Goal: Task Accomplishment & Management: Manage account settings

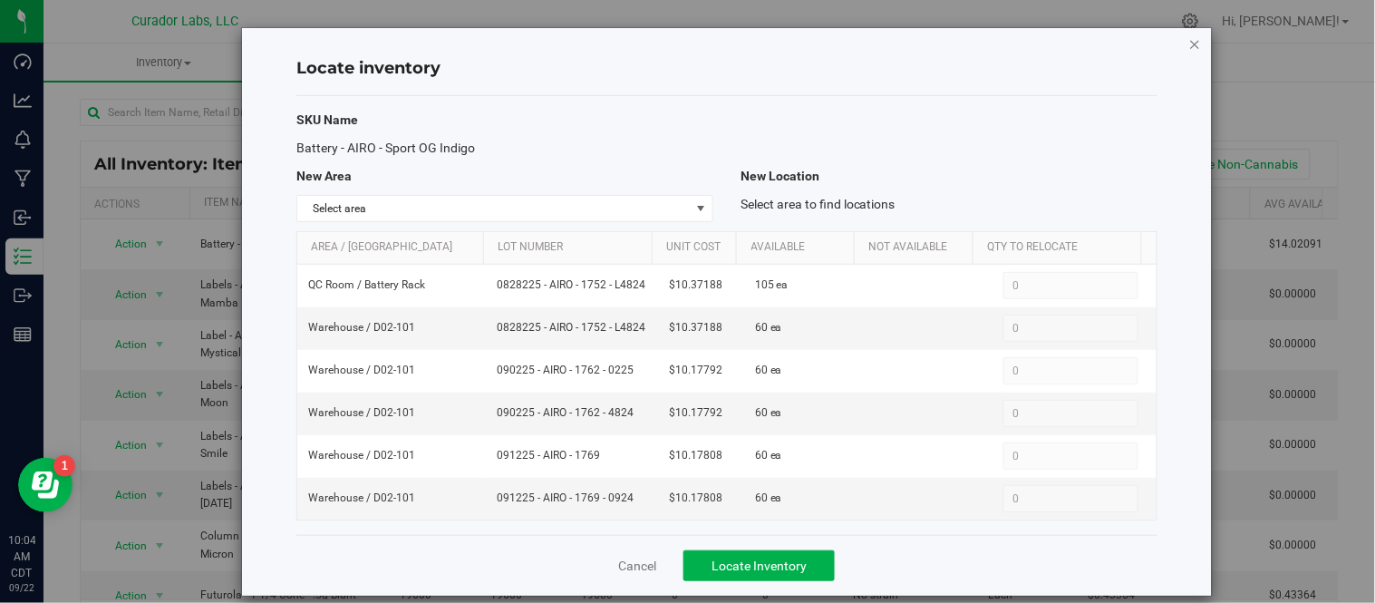
click at [1189, 43] on icon "button" at bounding box center [1195, 44] width 13 height 22
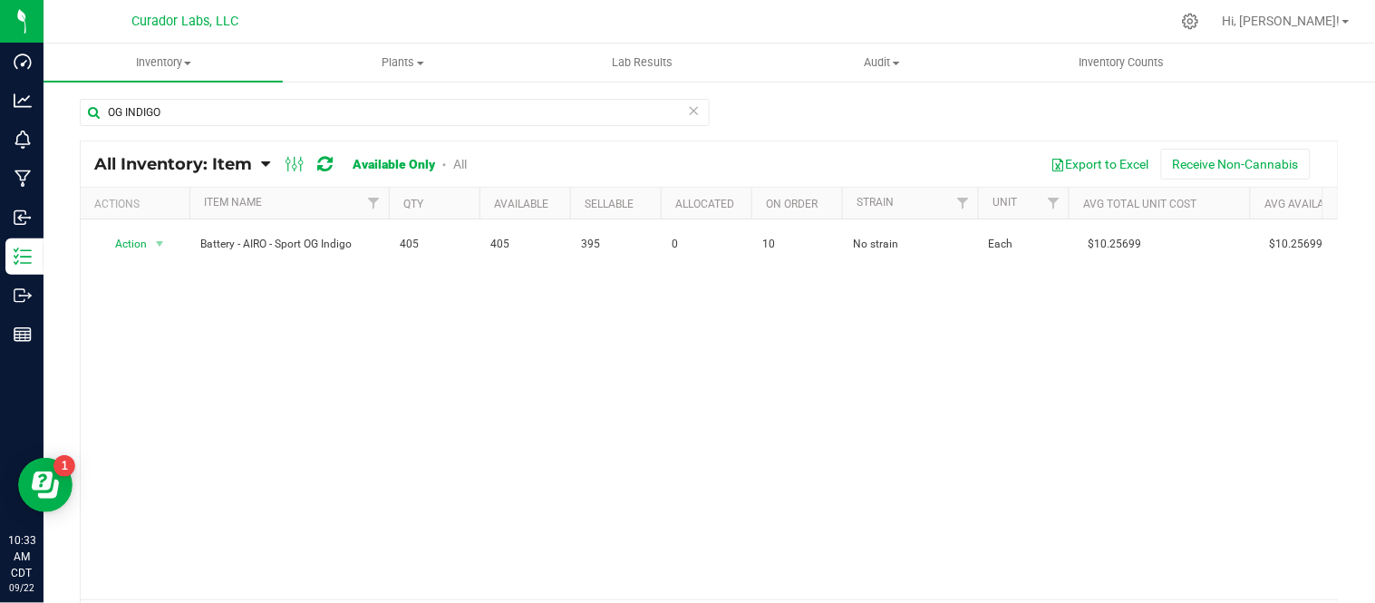
click at [692, 102] on icon at bounding box center [694, 110] width 13 height 22
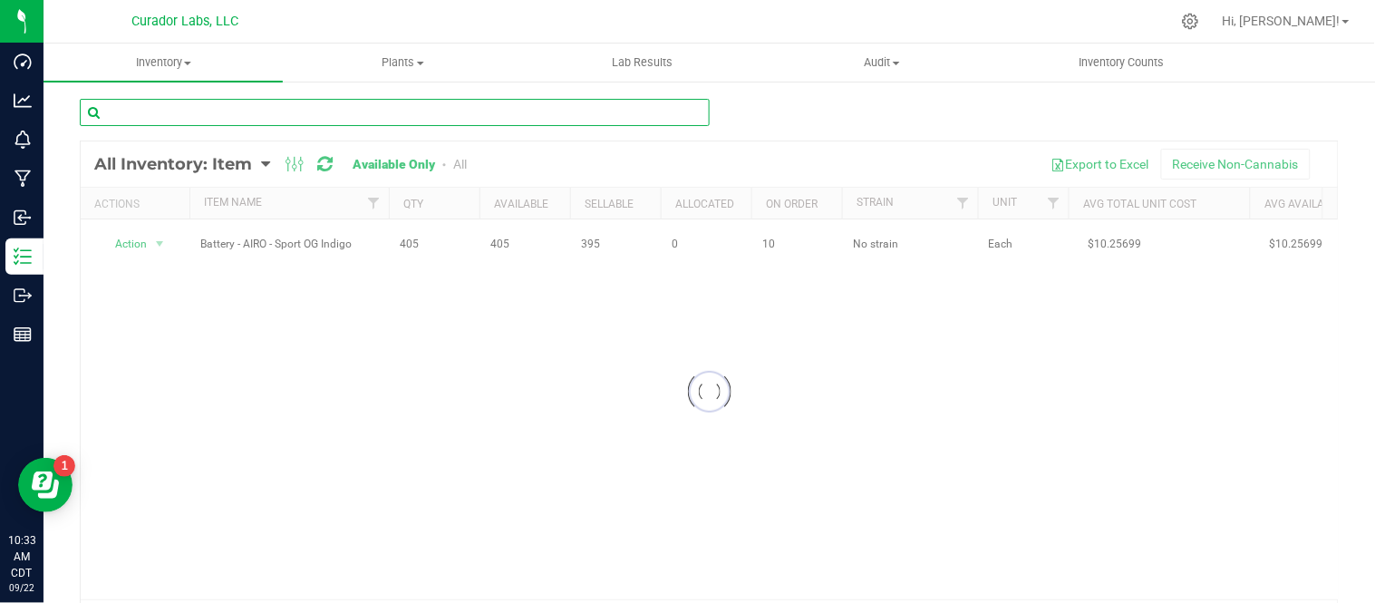
click at [304, 102] on input "text" at bounding box center [395, 112] width 630 height 27
paste input "Mouthpiece - AIRO - AiroX 2g Artisan Series - Indica Midnight Moon"
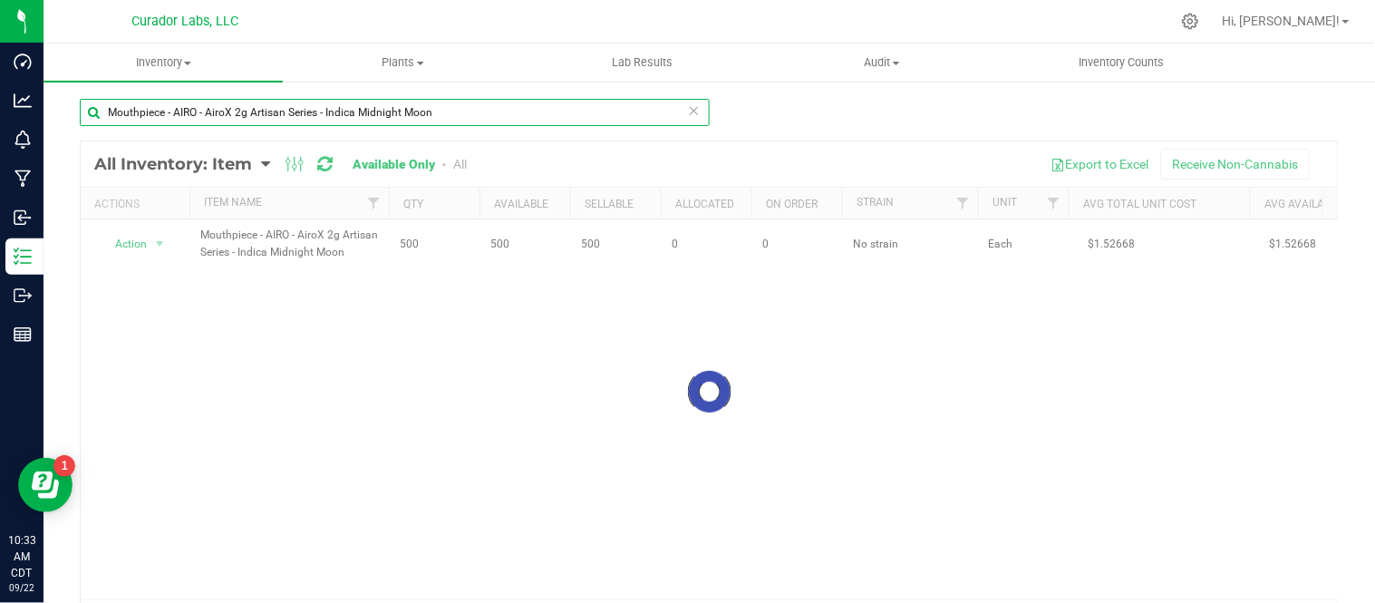
type input "Mouthpiece - AIRO - AiroX 2g Artisan Series - Indica Midnight Moon"
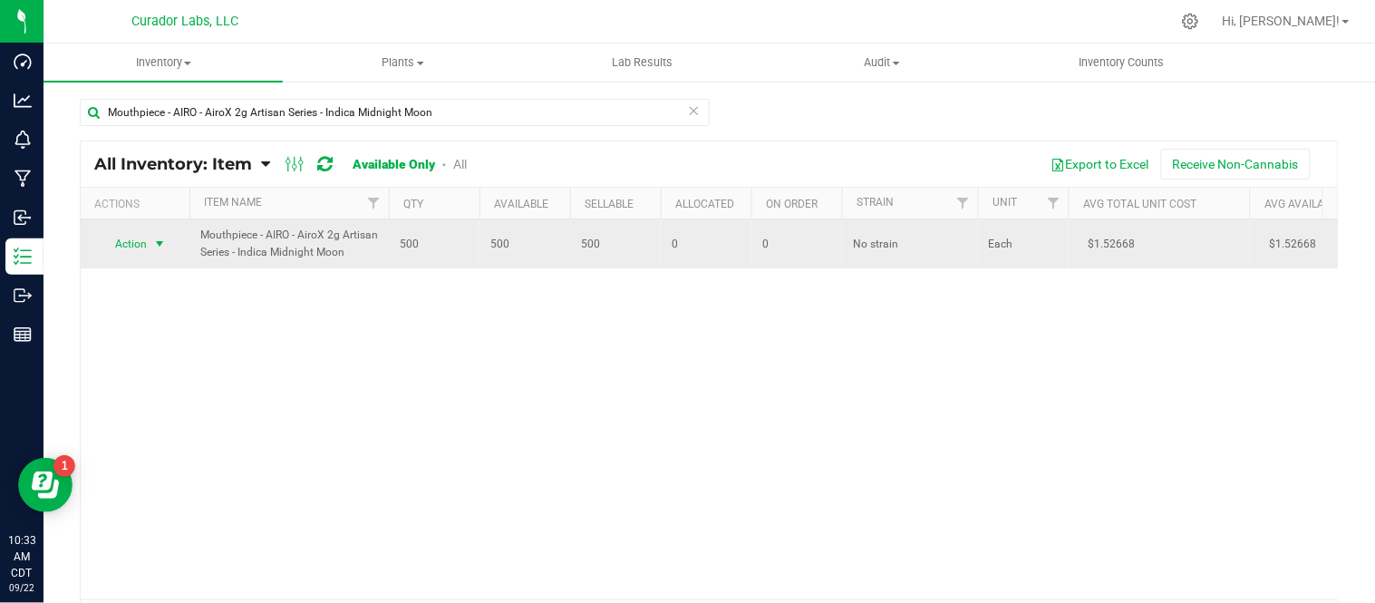
click at [170, 246] on span "select" at bounding box center [160, 243] width 23 height 25
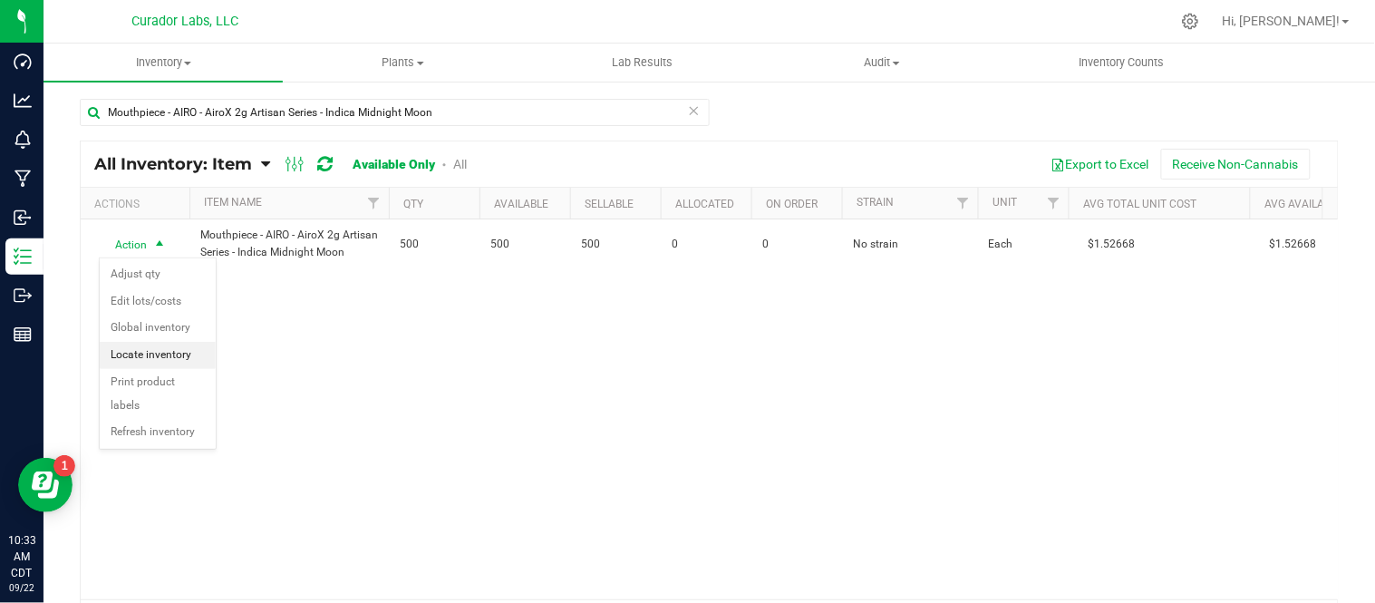
click at [166, 357] on li "Locate inventory" at bounding box center [158, 355] width 116 height 27
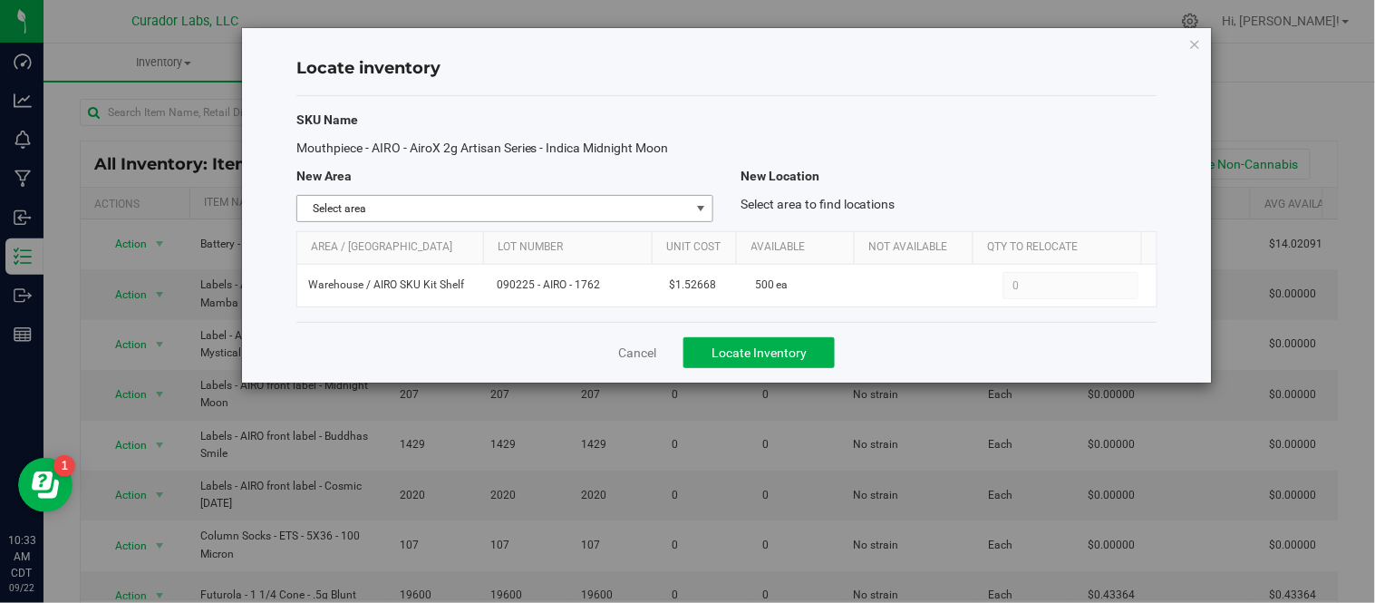
click at [695, 213] on span "select" at bounding box center [700, 208] width 15 height 15
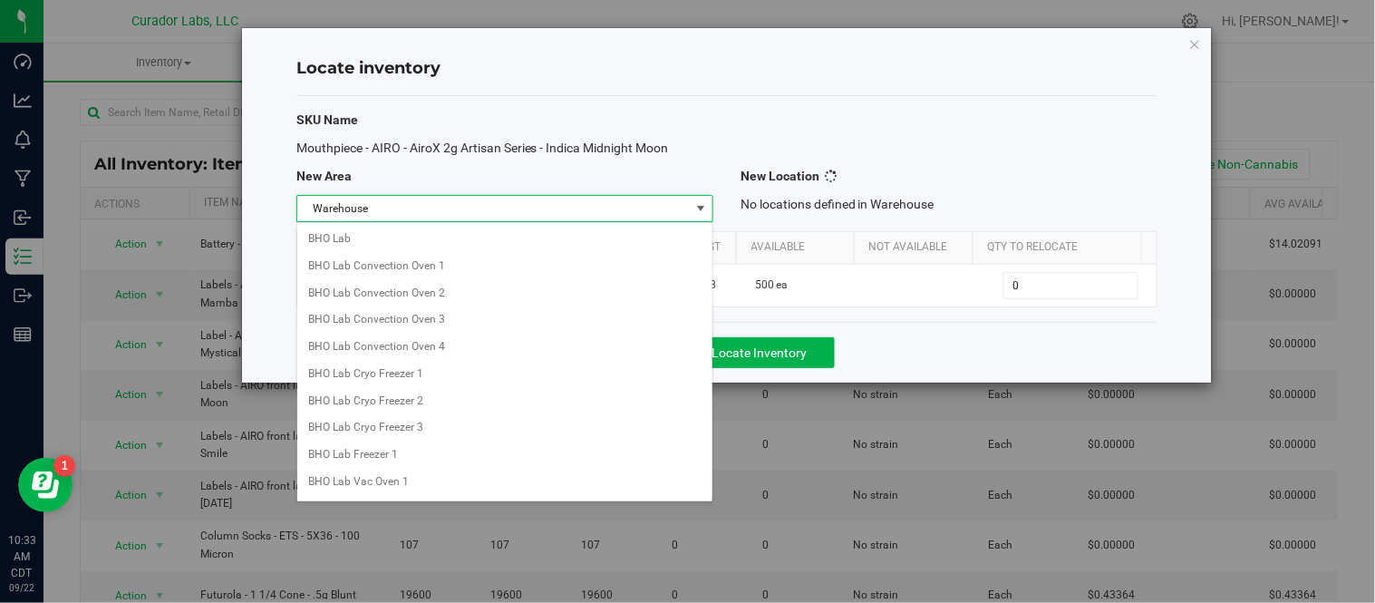
scroll to position [1464, 0]
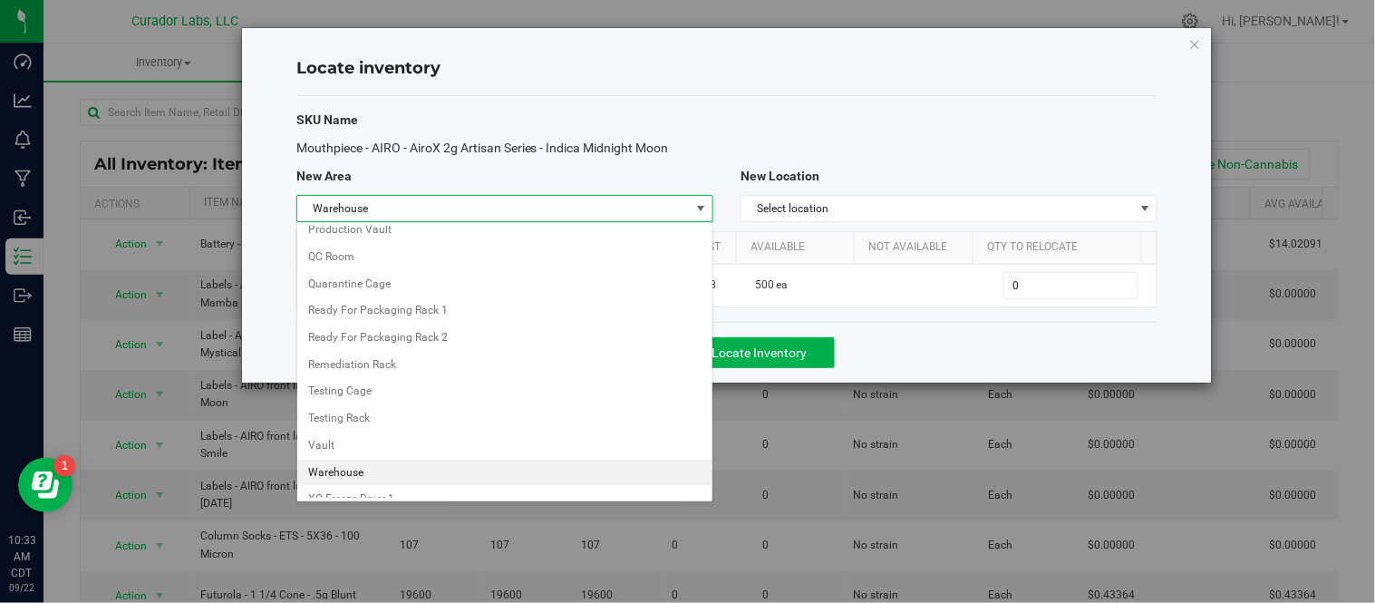
click at [266, 319] on div "Locate inventory SKU Name Mouthpiece - AIRO - AiroX 2g Artisan Series - Indica …" at bounding box center [727, 205] width 970 height 354
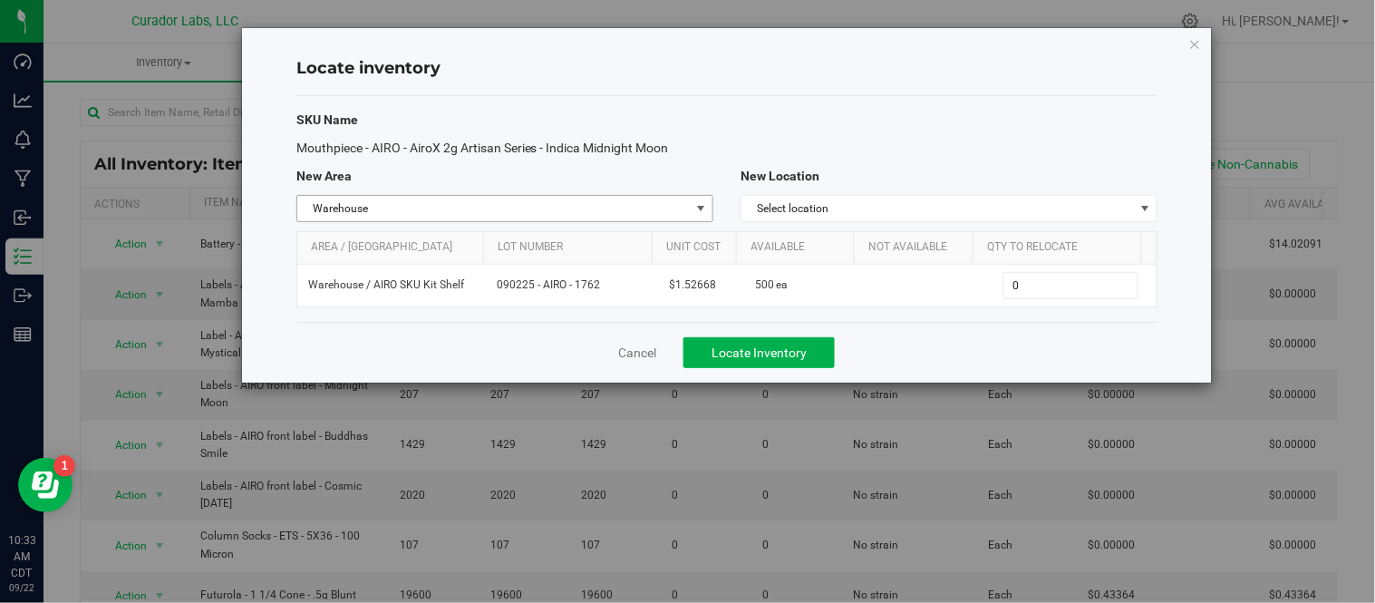
click at [481, 197] on span "Warehouse" at bounding box center [493, 208] width 392 height 25
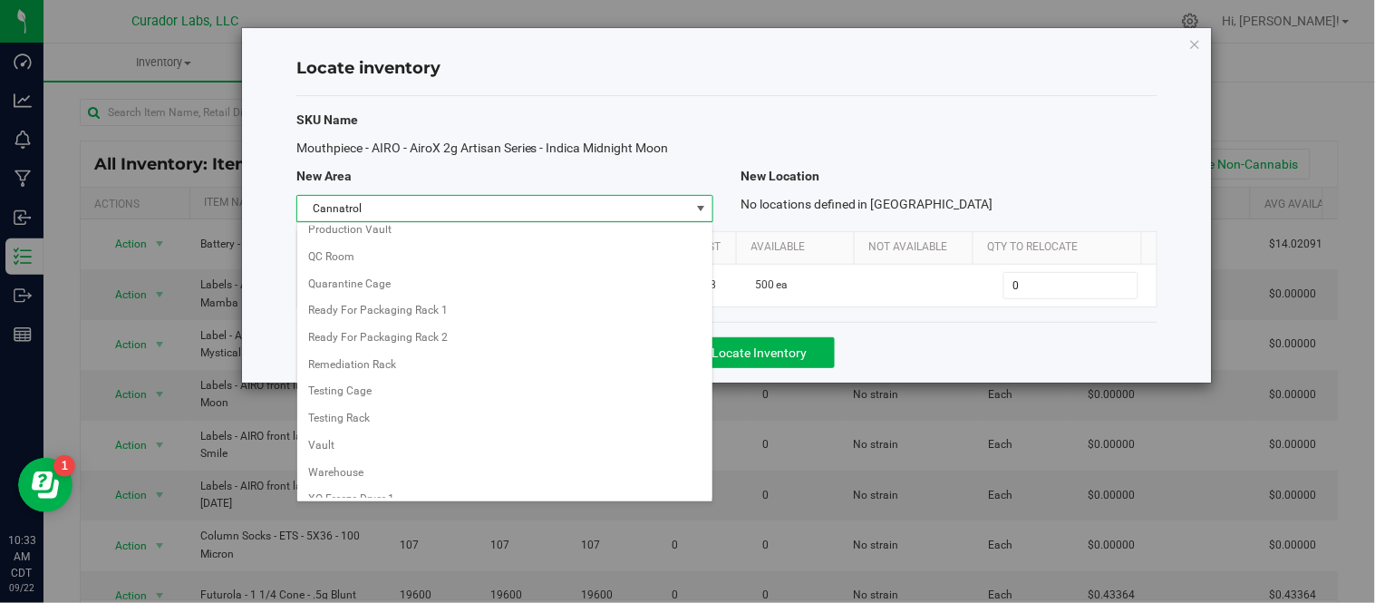
scroll to position [406, 0]
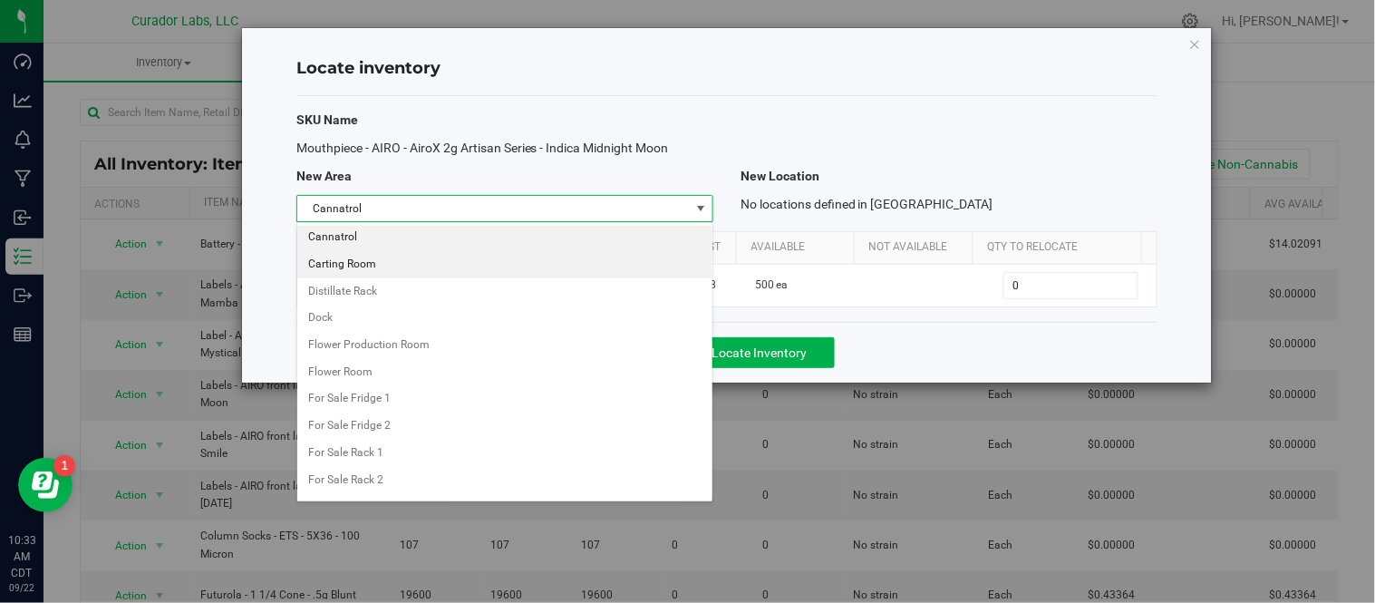
click at [378, 275] on li "Carting Room" at bounding box center [504, 264] width 415 height 27
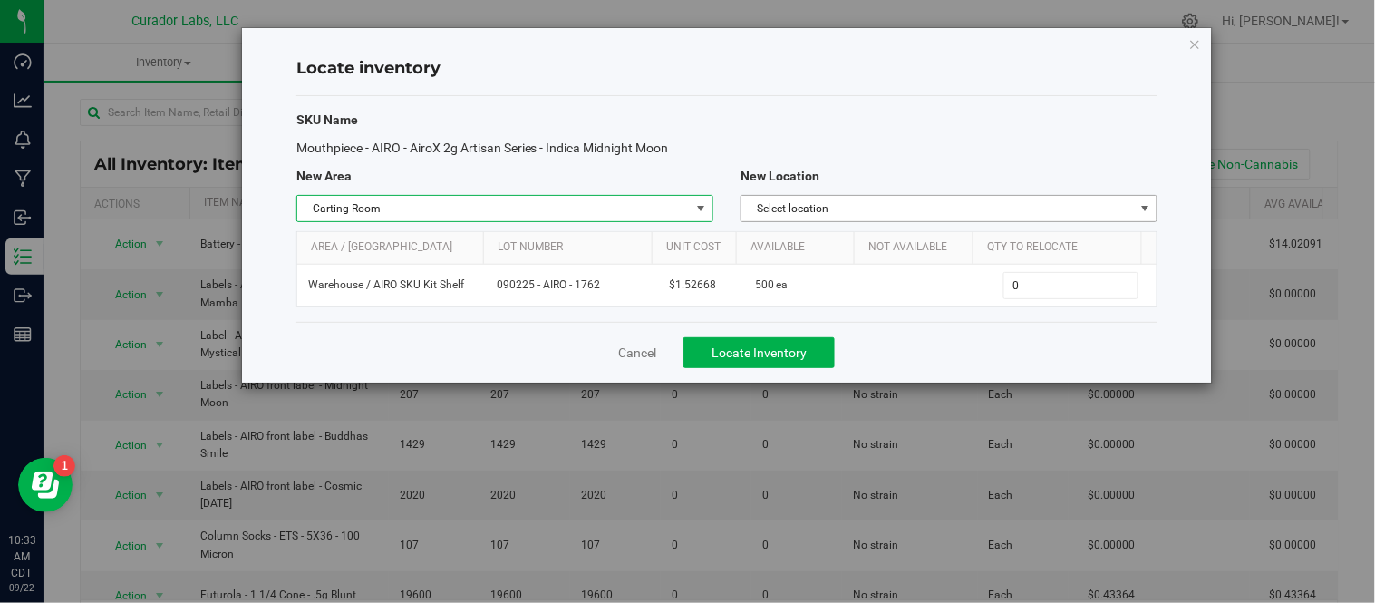
click at [928, 214] on span "Select location" at bounding box center [937, 208] width 392 height 25
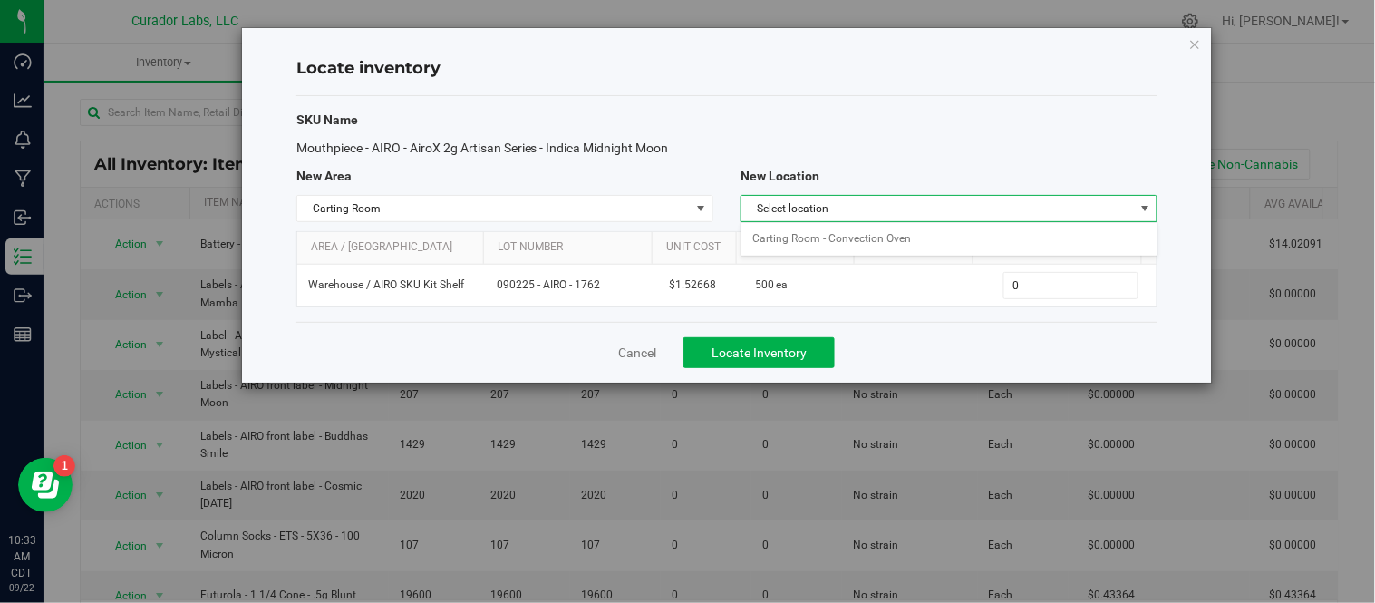
click at [977, 170] on div "New Location" at bounding box center [949, 176] width 444 height 19
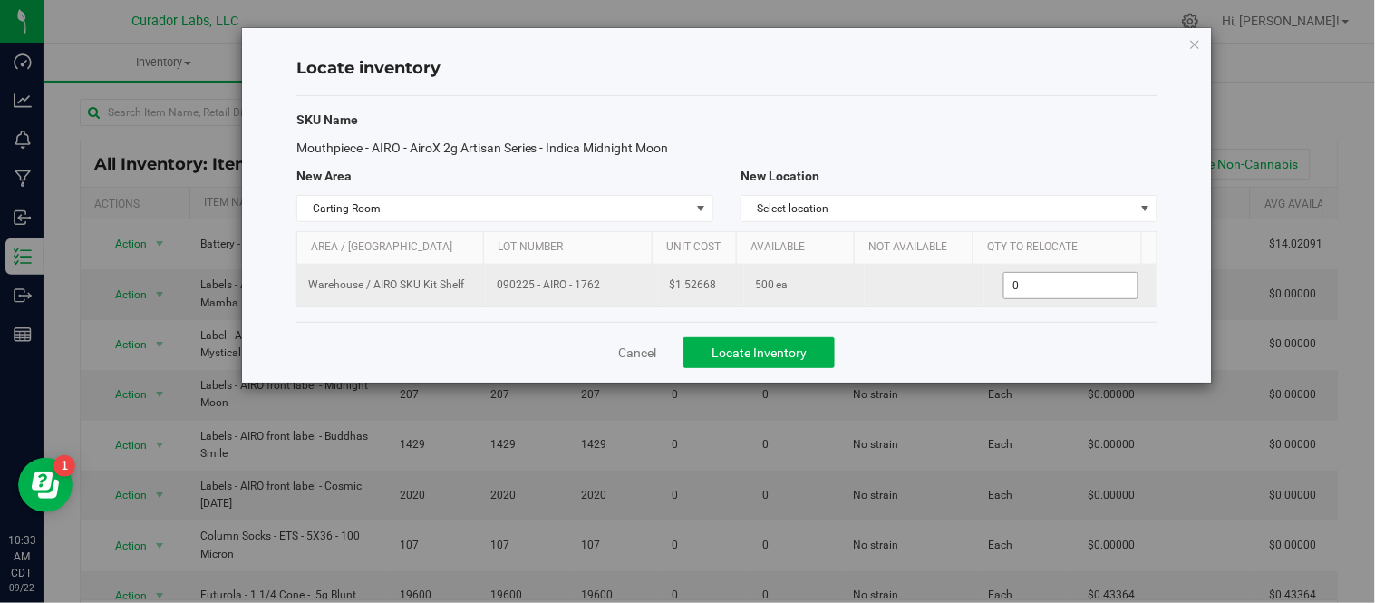
click at [1031, 287] on span "0 0" at bounding box center [1070, 285] width 135 height 27
type input "5000"
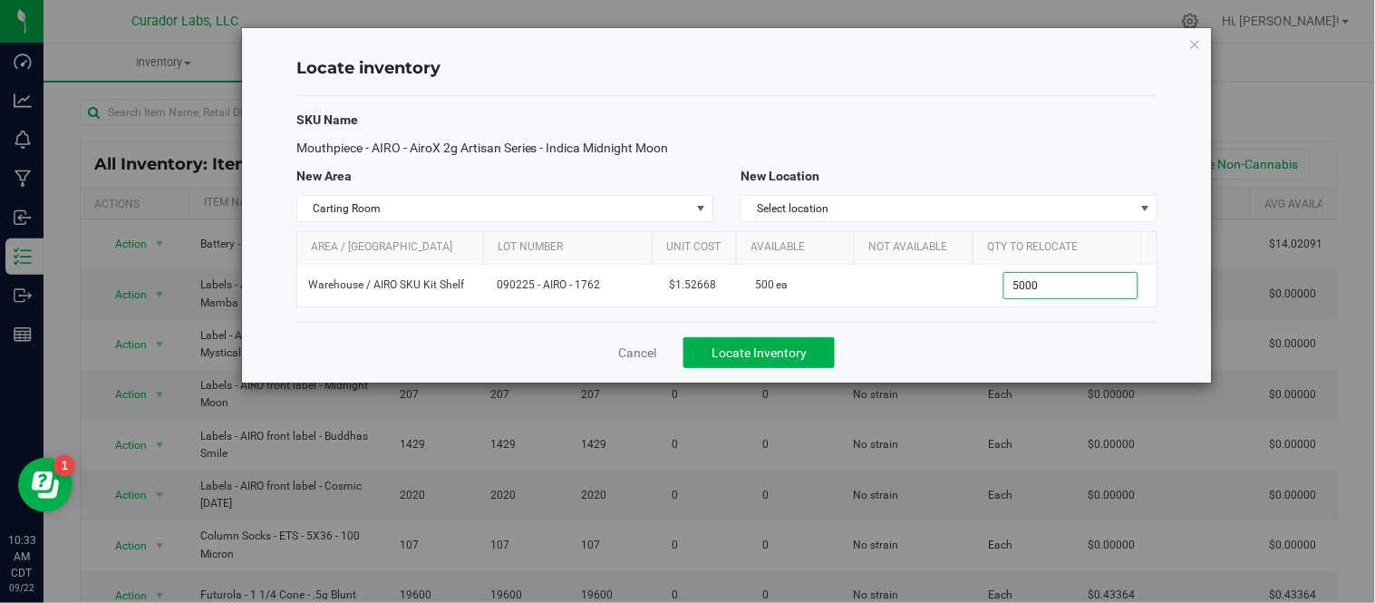
type input "500"
click at [957, 306] on div "Area / Locn Lot Number Unit Cost Available Not Available Qty to Relocate Wareho…" at bounding box center [726, 269] width 861 height 76
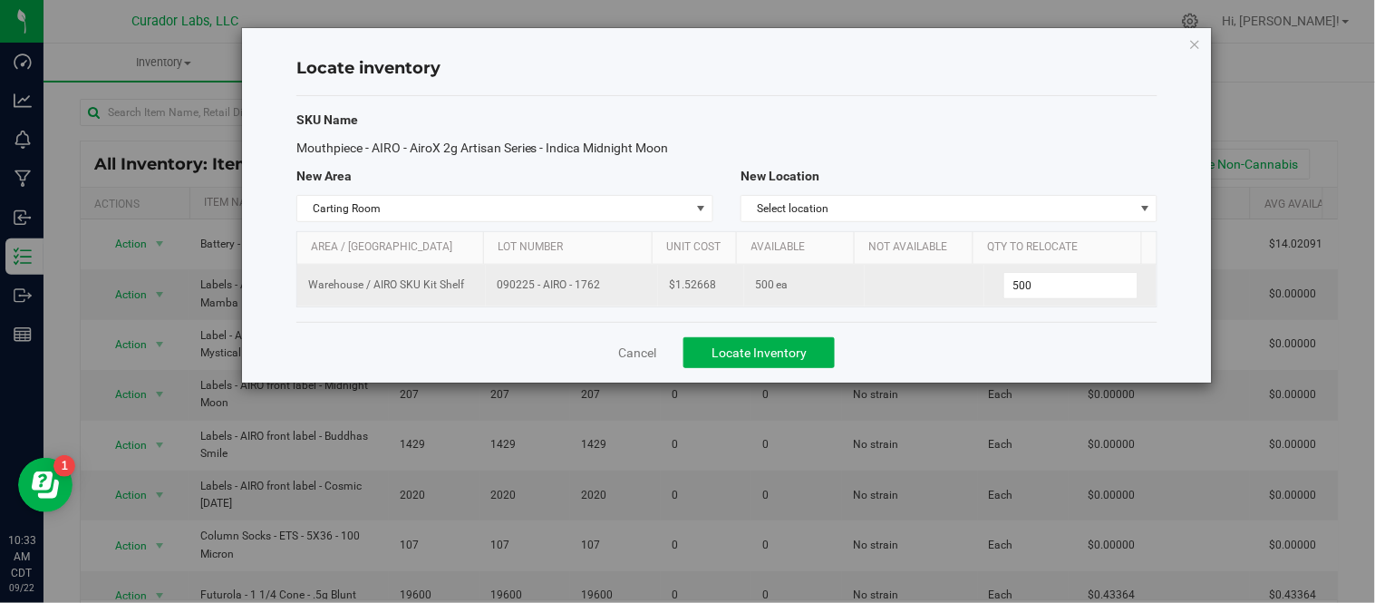
drag, startPoint x: 489, startPoint y: 286, endPoint x: 627, endPoint y: 286, distance: 137.8
click at [627, 286] on td "090225 - AIRO - 1762" at bounding box center [572, 286] width 172 height 42
copy span "090225 - AIRO - 1762"
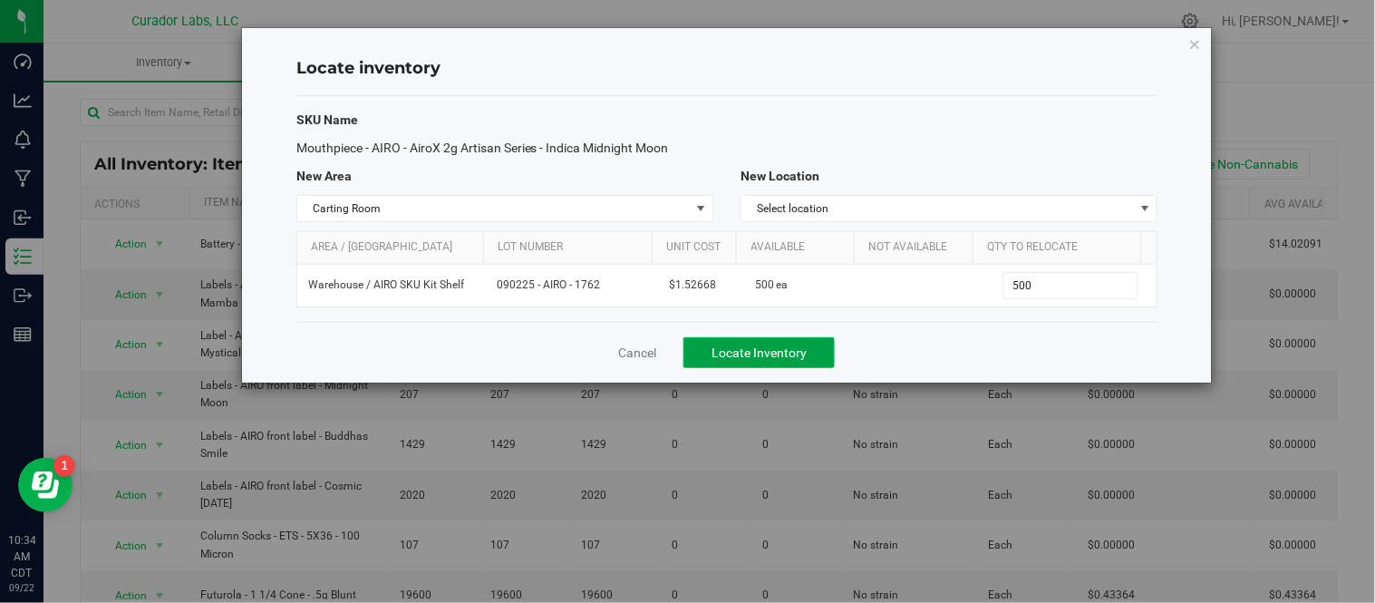
click at [782, 358] on span "Locate Inventory" at bounding box center [758, 352] width 95 height 15
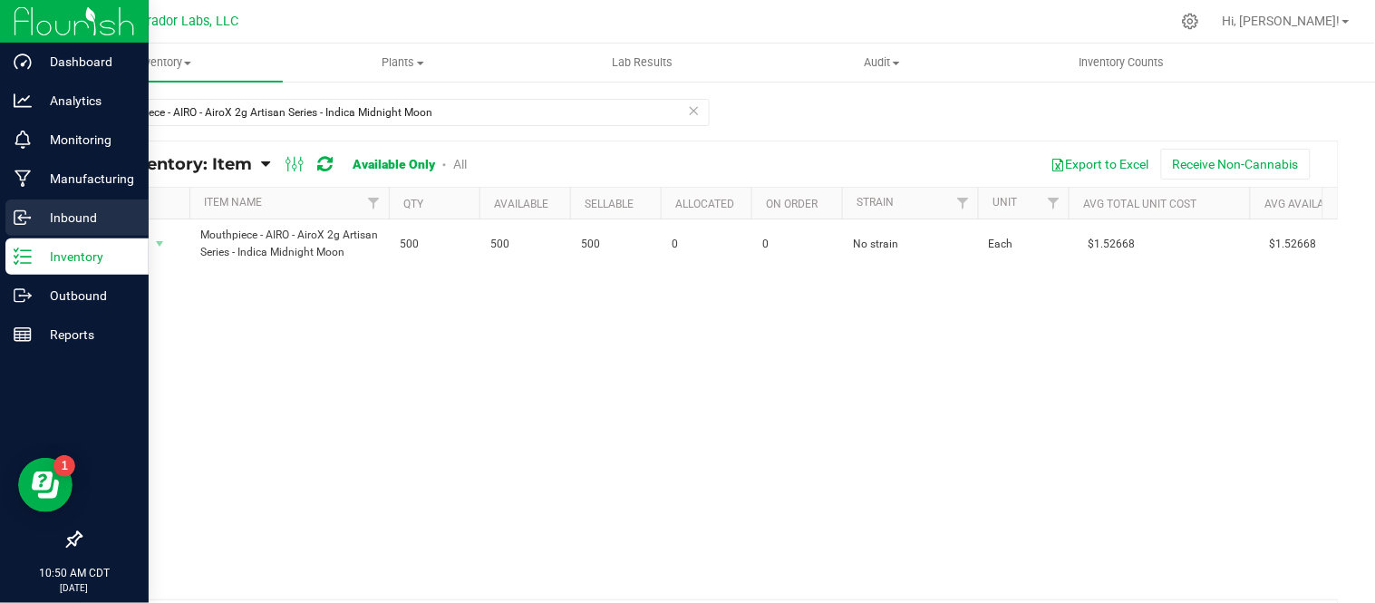
click at [34, 225] on p "Inbound" at bounding box center [86, 218] width 109 height 22
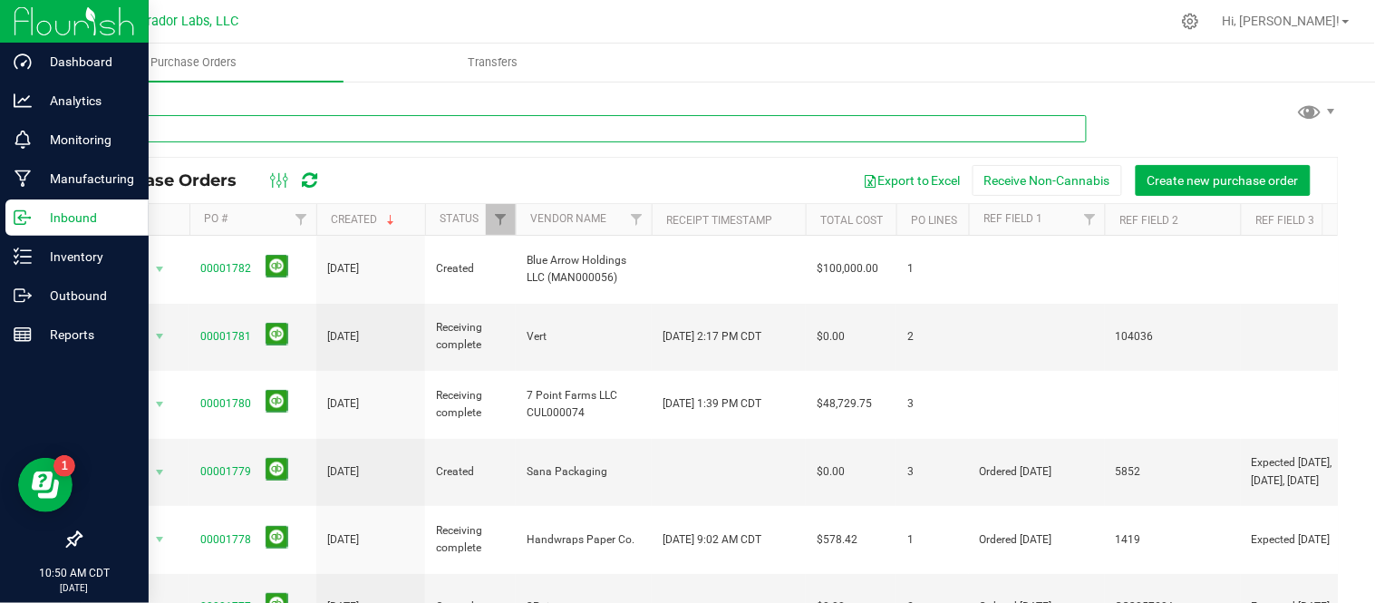
click at [349, 138] on input "text" at bounding box center [583, 128] width 1007 height 27
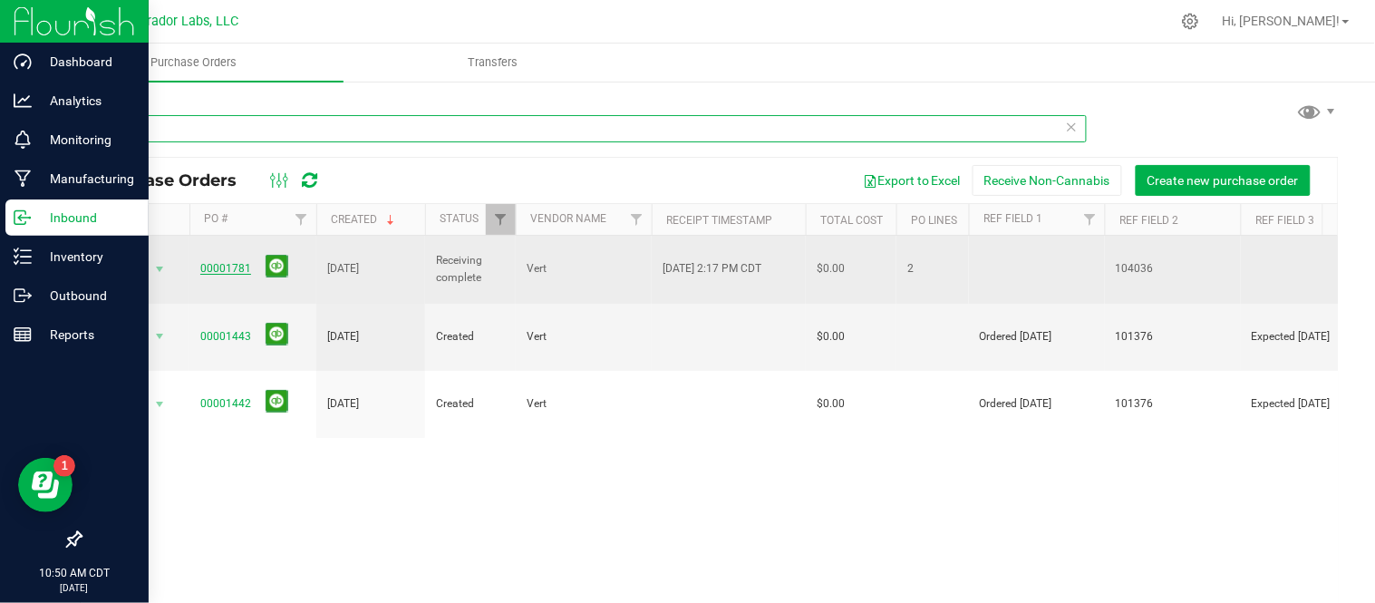
type input "VERT"
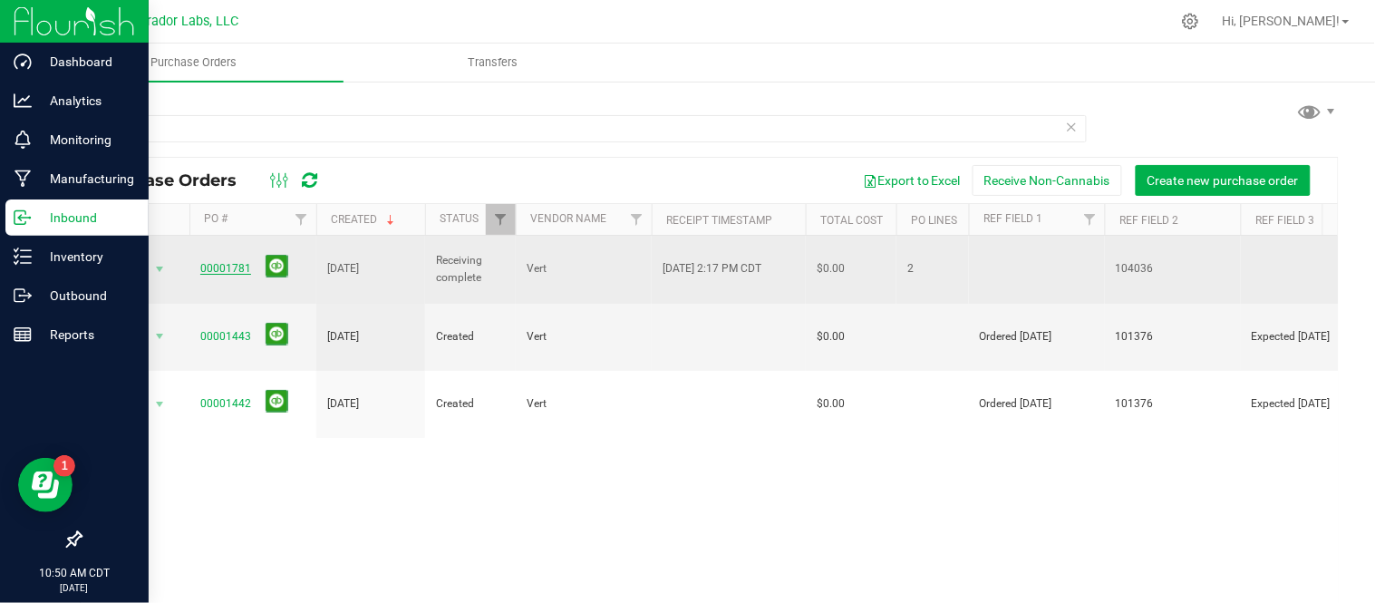
click at [224, 262] on link "00001781" at bounding box center [225, 268] width 51 height 13
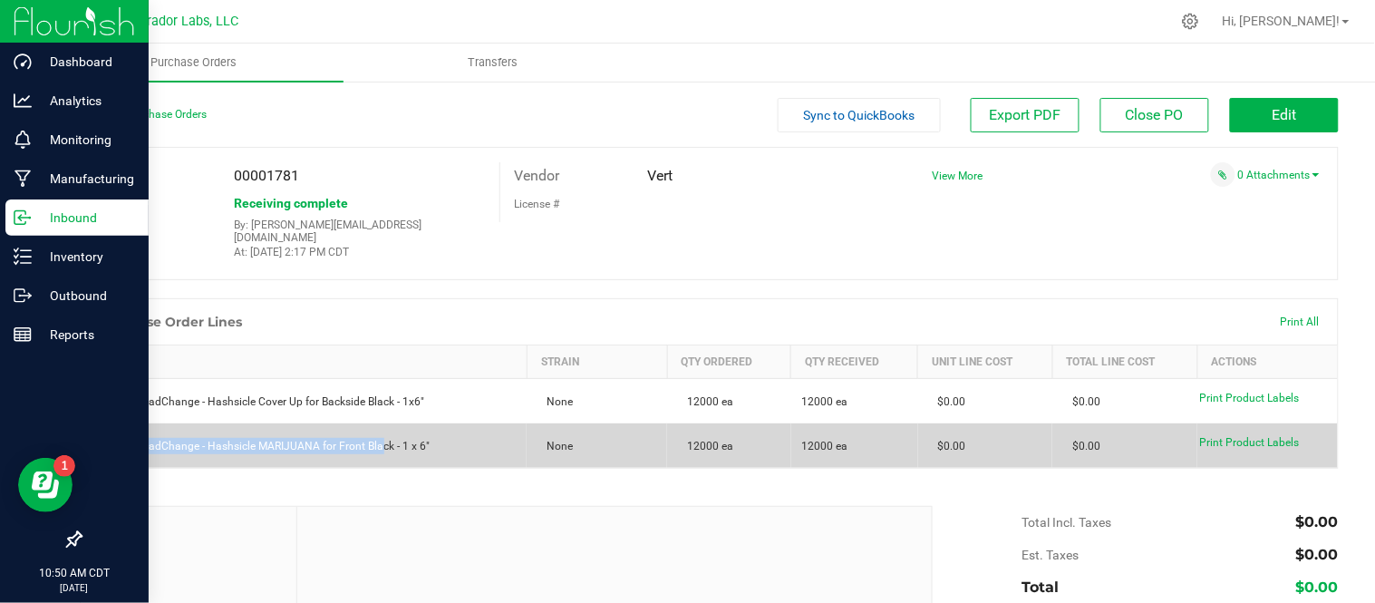
drag, startPoint x: 97, startPoint y: 431, endPoint x: 377, endPoint y: 445, distance: 280.4
click at [377, 445] on td "Label - HeadChange - Hashsicle MARIJUANA for Front Black - 1 x 6"" at bounding box center [305, 445] width 446 height 44
drag, startPoint x: 130, startPoint y: 436, endPoint x: 433, endPoint y: 441, distance: 303.7
click at [433, 441] on div "Label - HeadChange - Hashsicle MARIJUANA for Front Black - 1 x 6"" at bounding box center [304, 446] width 424 height 16
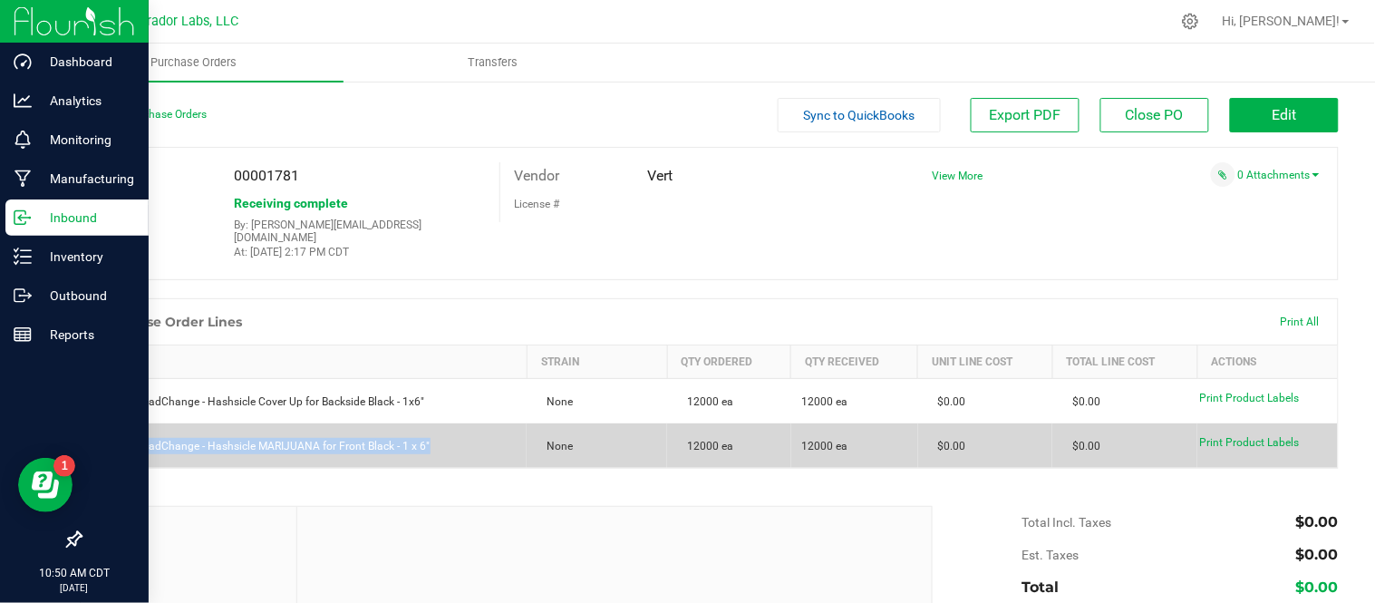
copy div "Label - HeadChange - Hashsicle MARIJUANA for Front Black - 1 x 6""
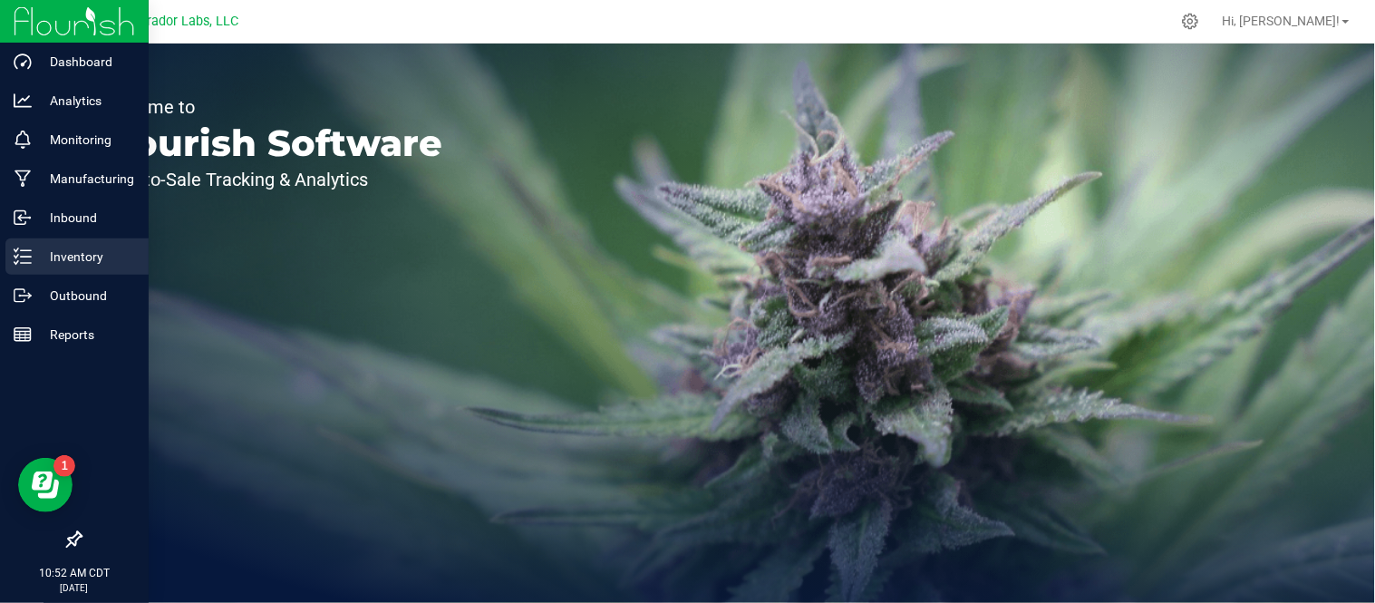
click at [71, 257] on p "Inventory" at bounding box center [86, 257] width 109 height 22
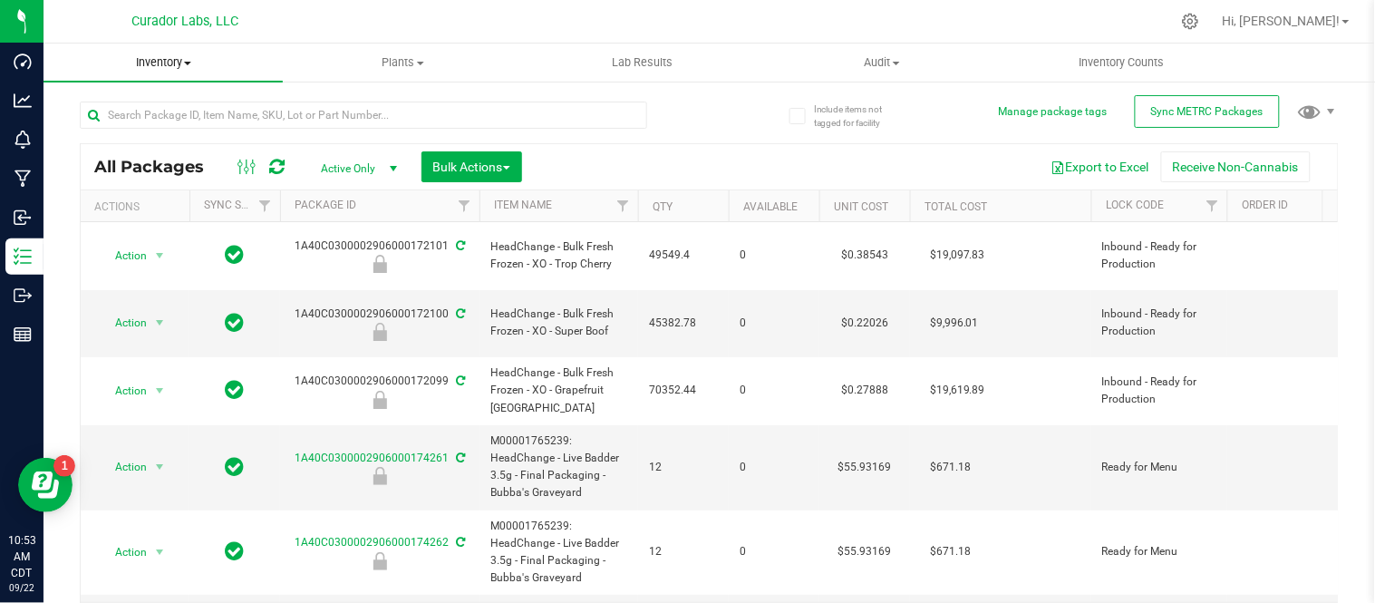
click at [179, 56] on span "Inventory" at bounding box center [163, 62] width 239 height 16
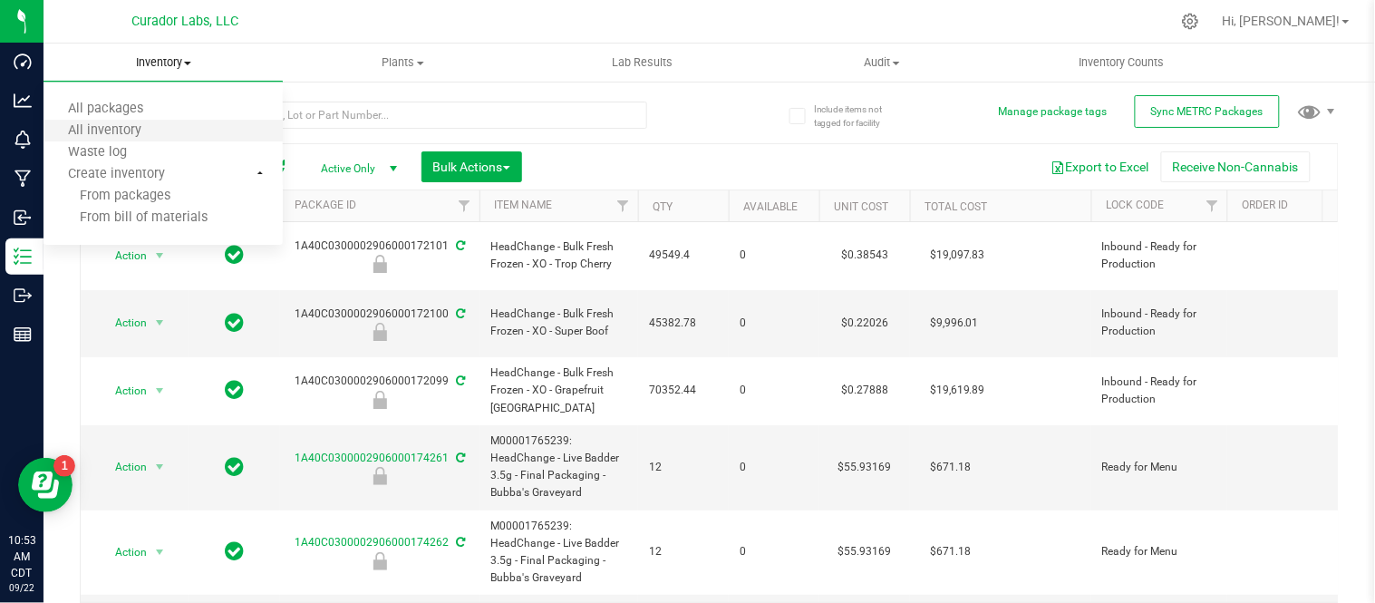
click at [168, 123] on li "All inventory" at bounding box center [163, 132] width 239 height 22
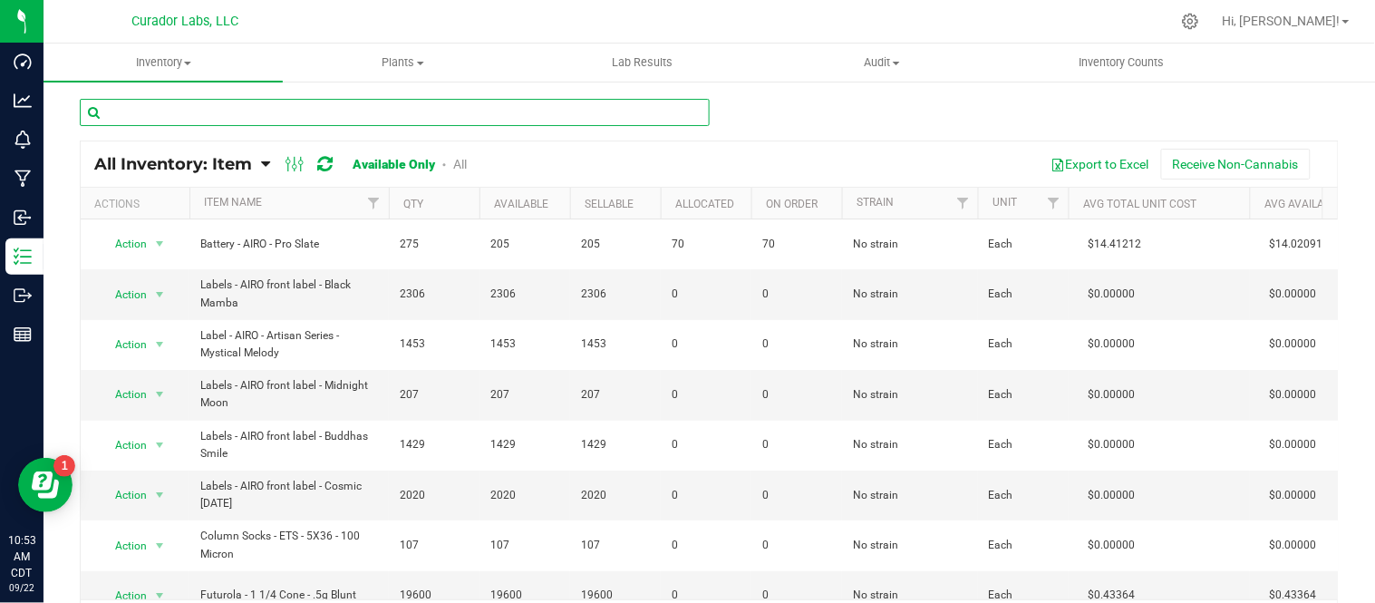
click at [299, 114] on input "text" at bounding box center [395, 112] width 630 height 27
paste input "Label - HeadChange - Hashsicle MARIJUANA for Front Black - 1 x 6""
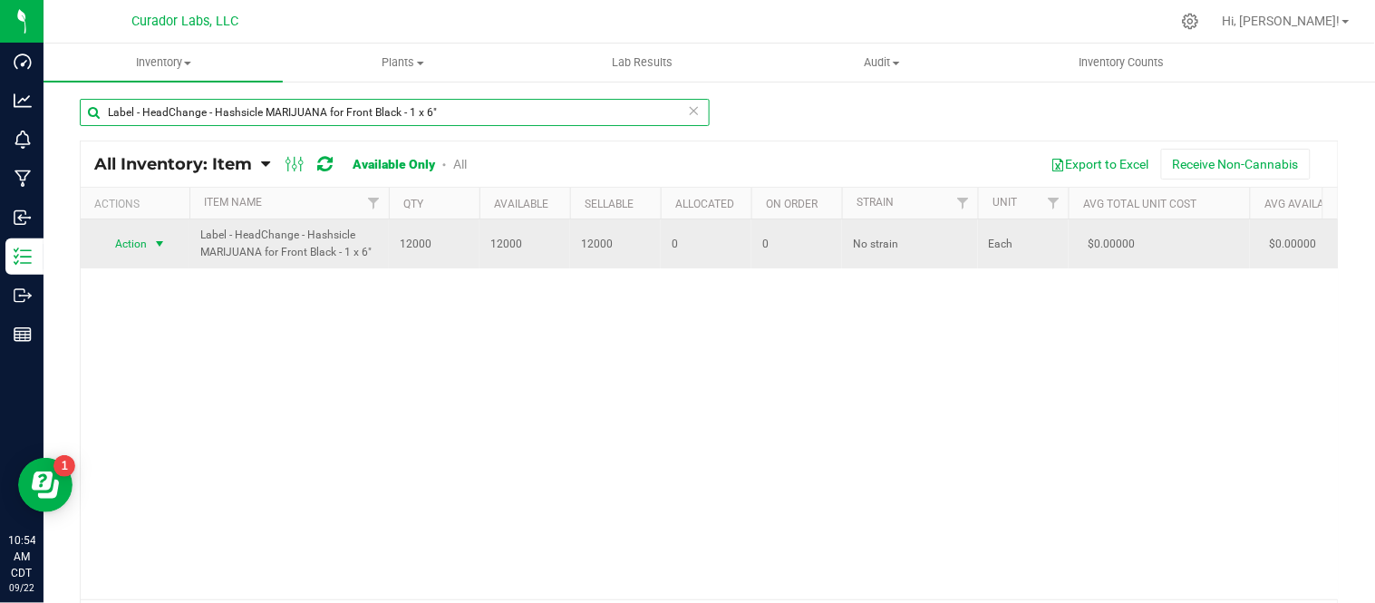
type input "Label - HeadChange - Hashsicle MARIJUANA for Front Black - 1 x 6""
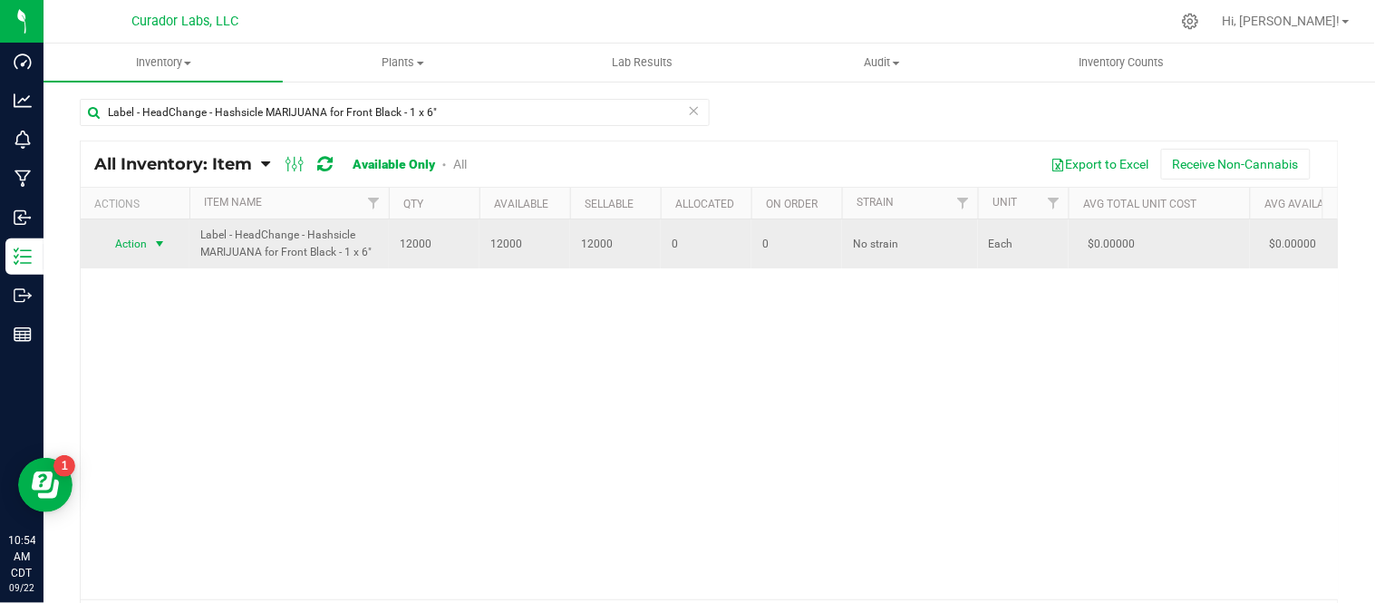
click at [158, 243] on span "select" at bounding box center [159, 244] width 15 height 15
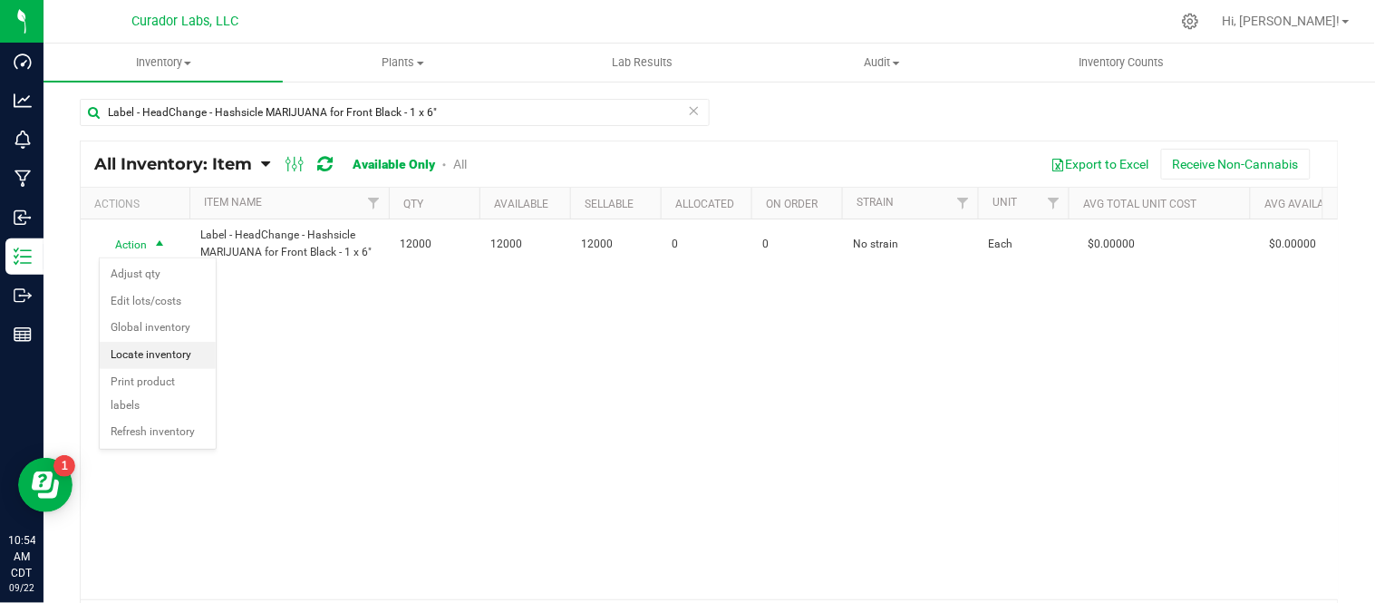
click at [170, 353] on li "Locate inventory" at bounding box center [158, 355] width 116 height 27
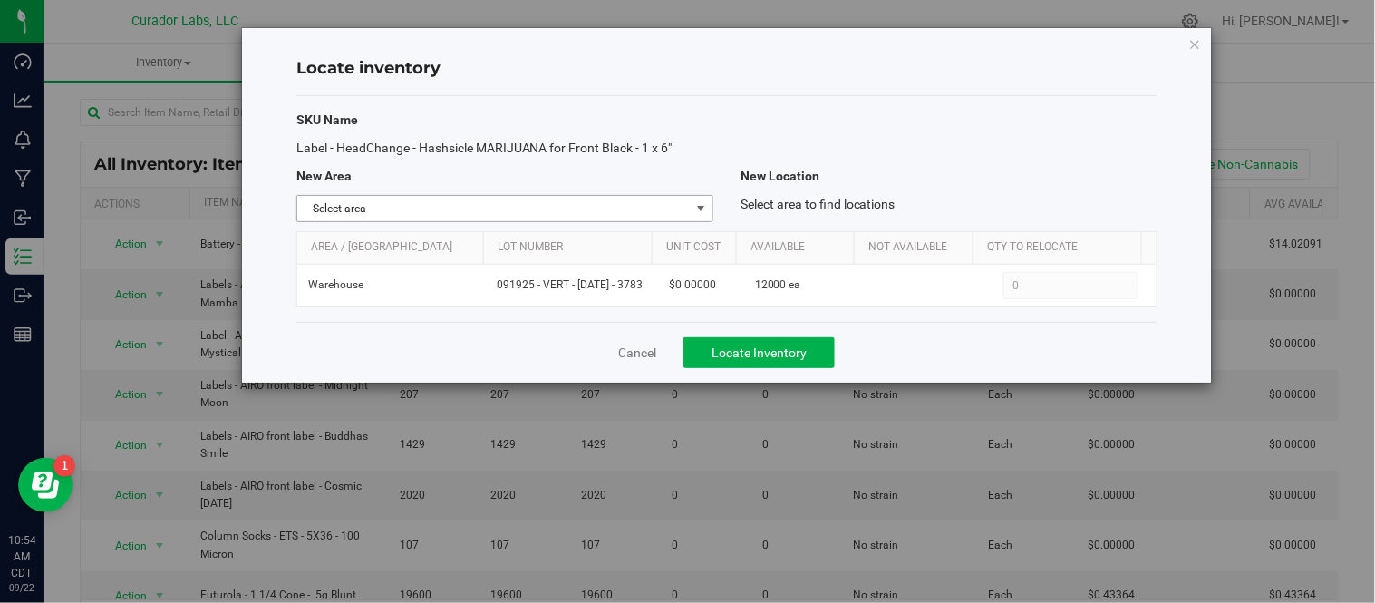
click at [702, 206] on span "select" at bounding box center [700, 208] width 15 height 15
click at [693, 155] on div "Label - HeadChange - Hashsicle MARIJUANA for Front Black - 1 x 6"" at bounding box center [505, 148] width 444 height 19
click at [700, 212] on span "select" at bounding box center [700, 208] width 15 height 15
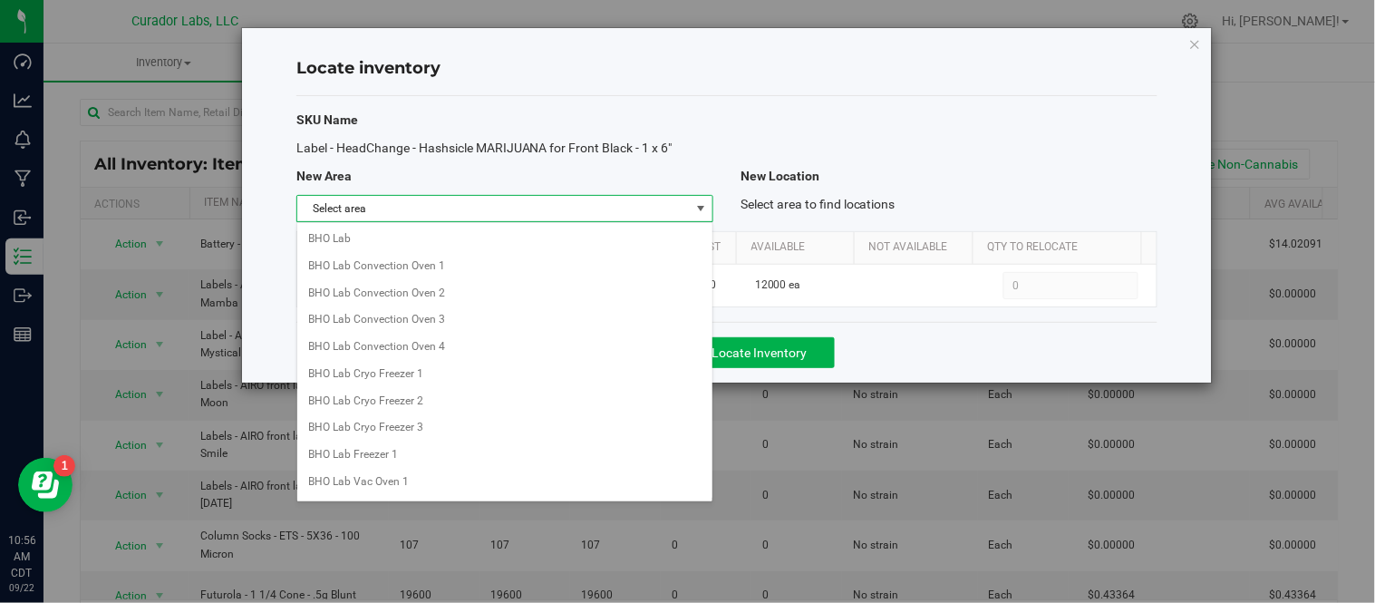
scroll to position [1464, 0]
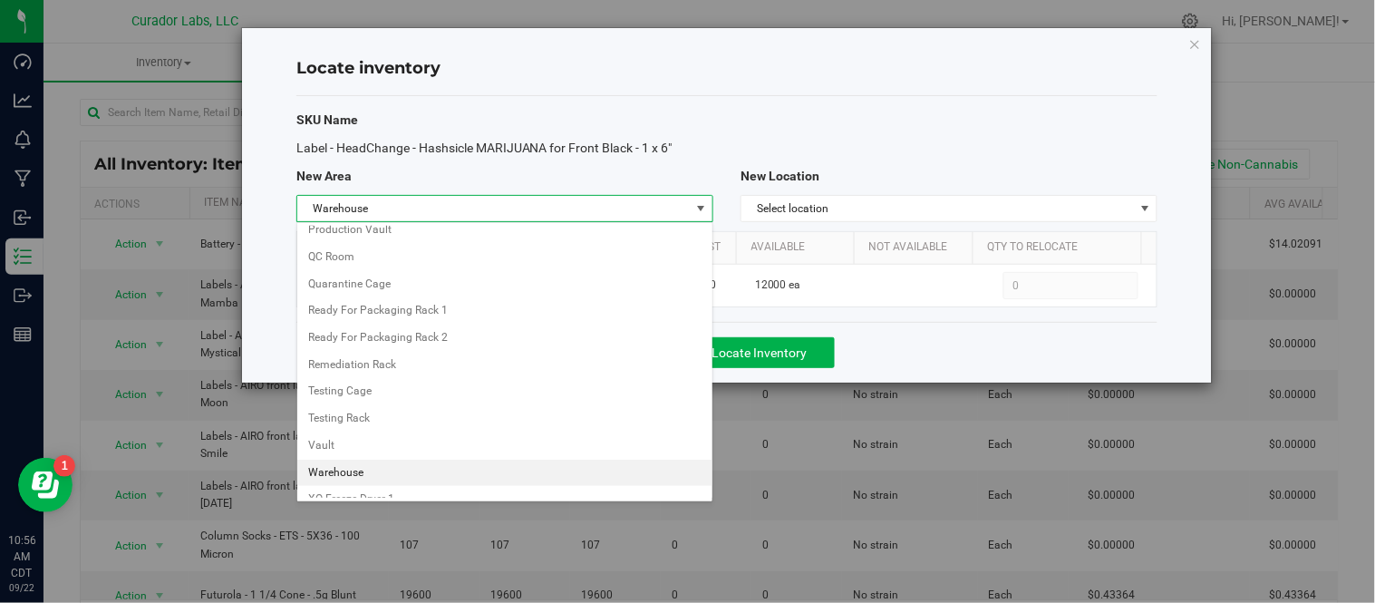
click at [332, 487] on li "Warehouse" at bounding box center [504, 473] width 415 height 27
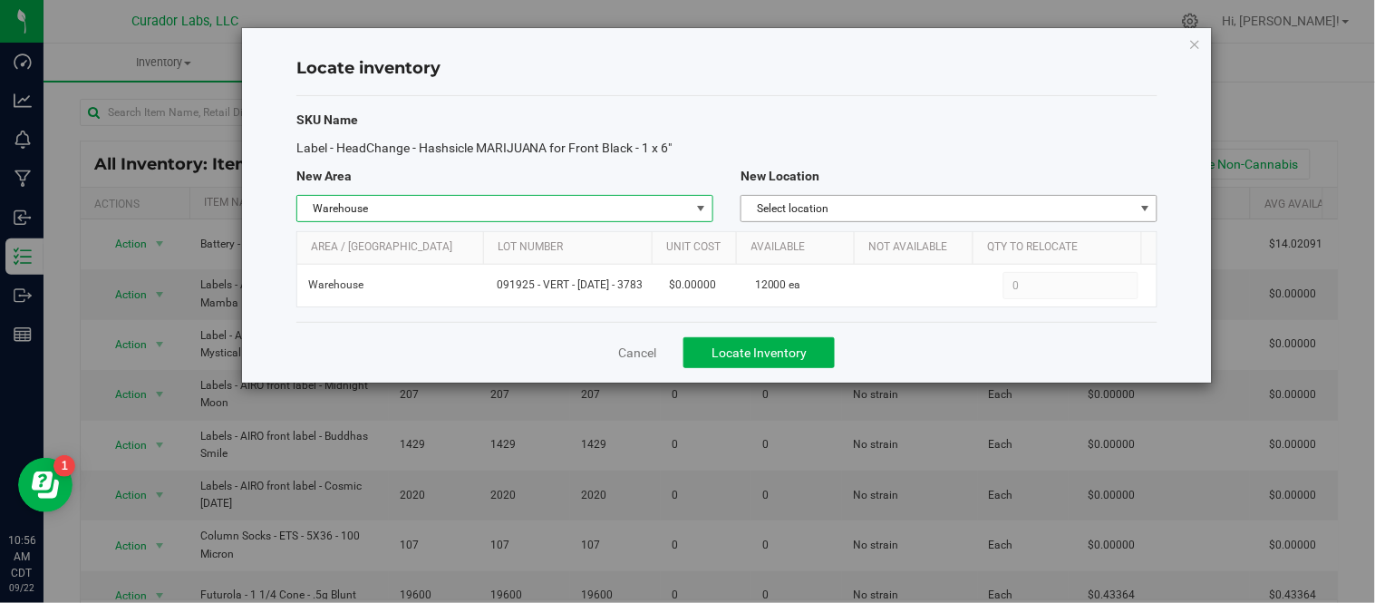
click at [976, 207] on span "Select location" at bounding box center [937, 208] width 392 height 25
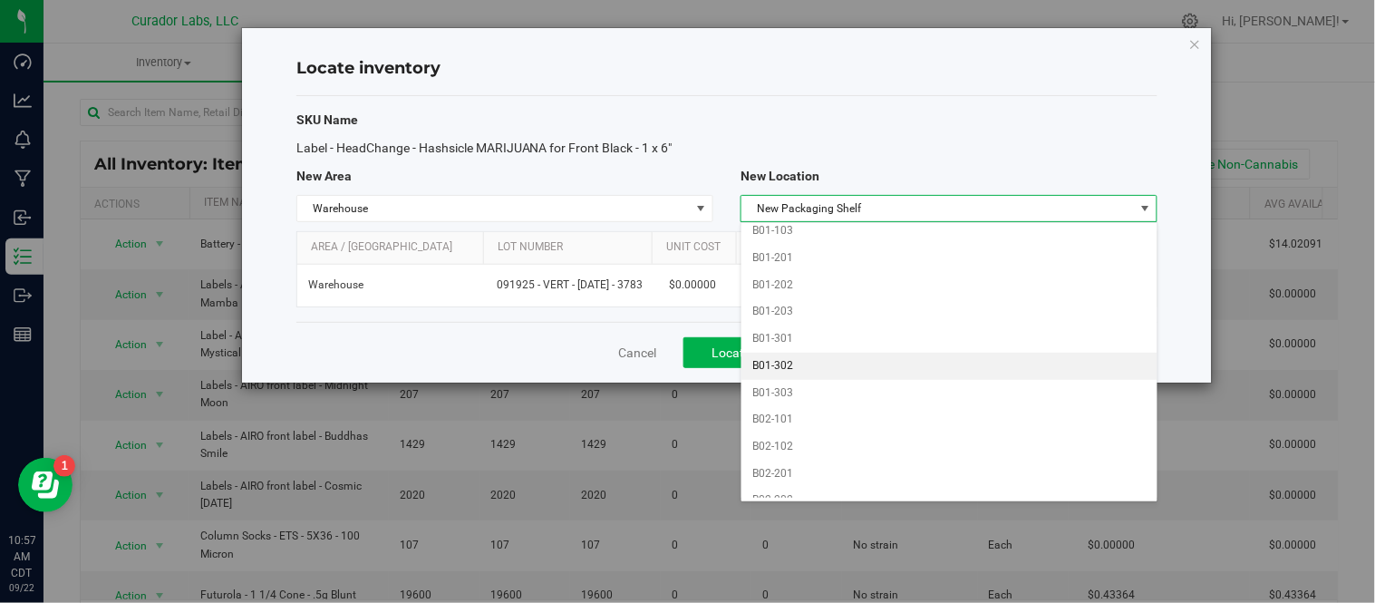
scroll to position [1788, 0]
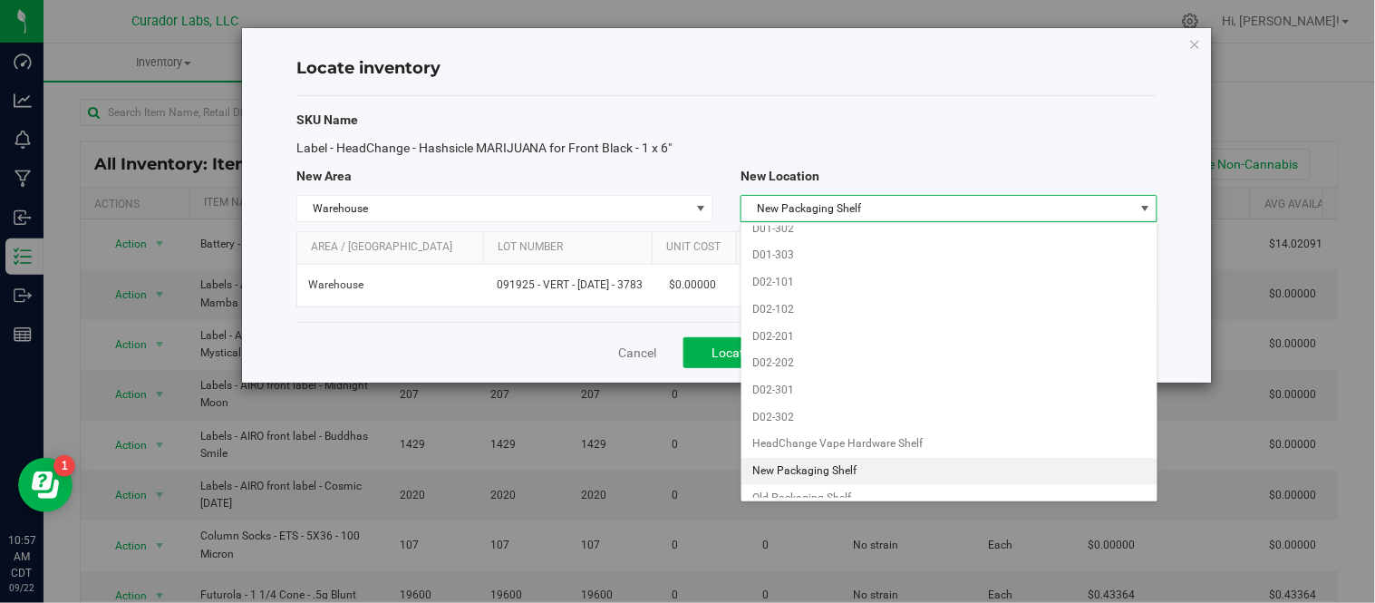
click at [839, 485] on li "New Packaging Shelf" at bounding box center [948, 471] width 415 height 27
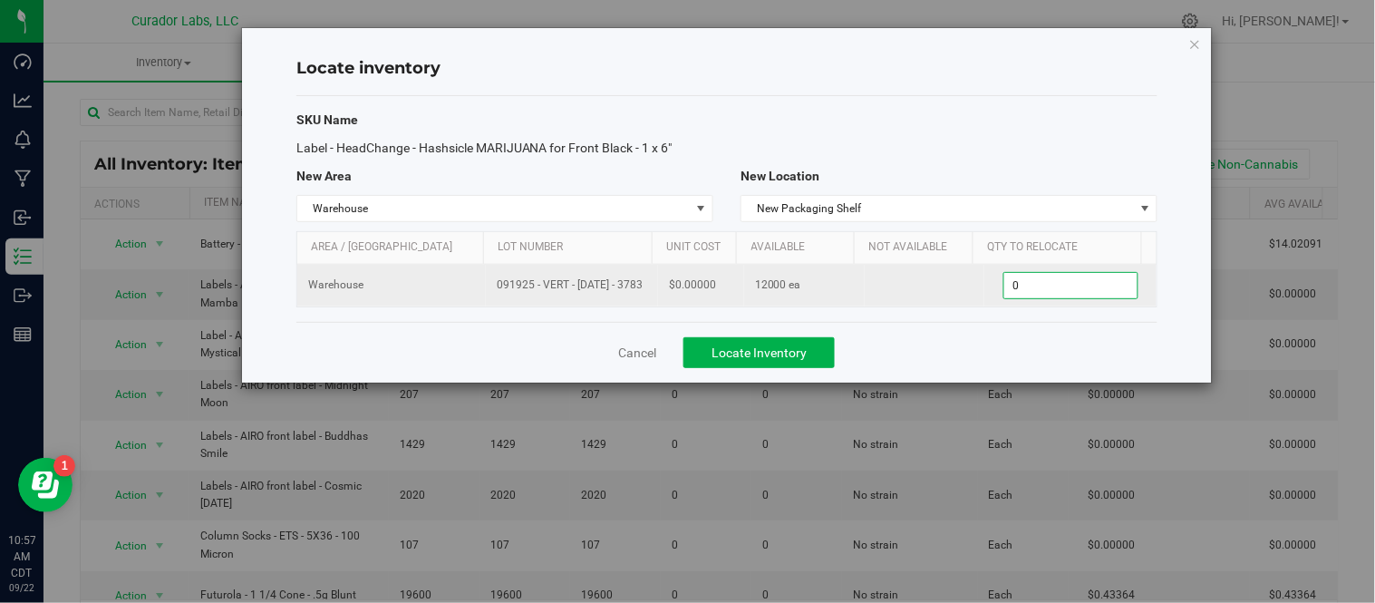
click at [1030, 286] on span "0 0" at bounding box center [1070, 285] width 135 height 27
type input "12000"
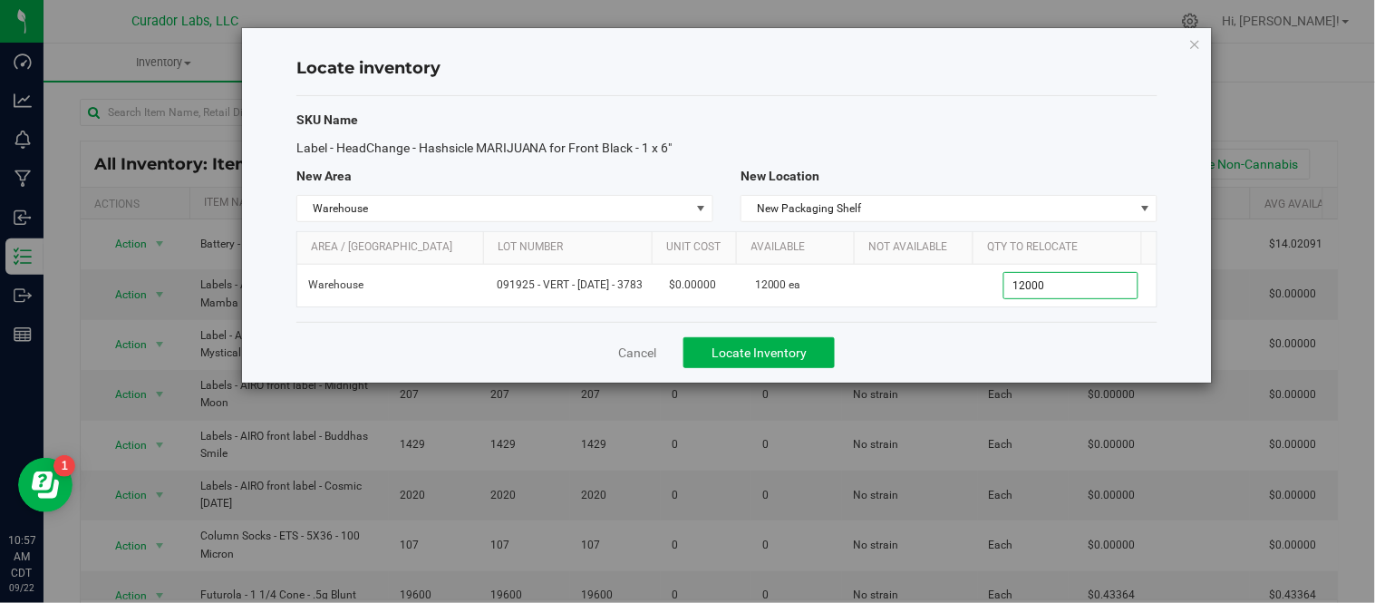
type input "12,000"
click at [1003, 348] on div "Cancel Locate Inventory" at bounding box center [726, 352] width 861 height 61
click at [795, 363] on button "Locate Inventory" at bounding box center [758, 352] width 151 height 31
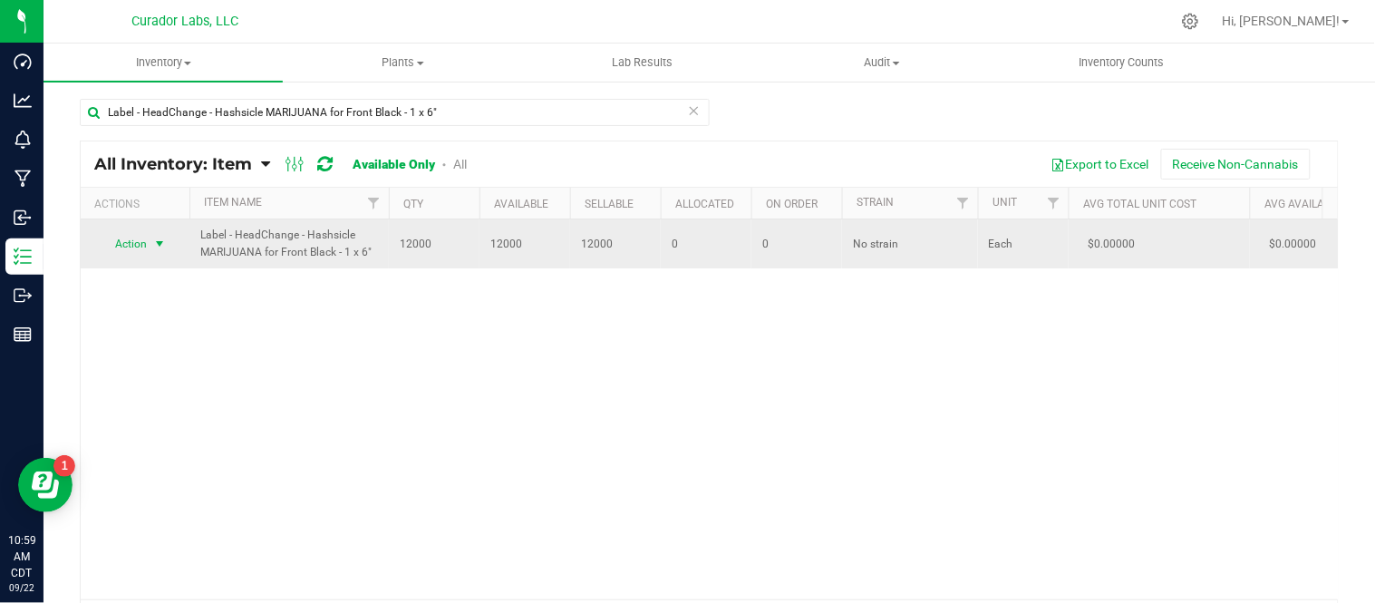
click at [156, 251] on span "select" at bounding box center [160, 243] width 23 height 25
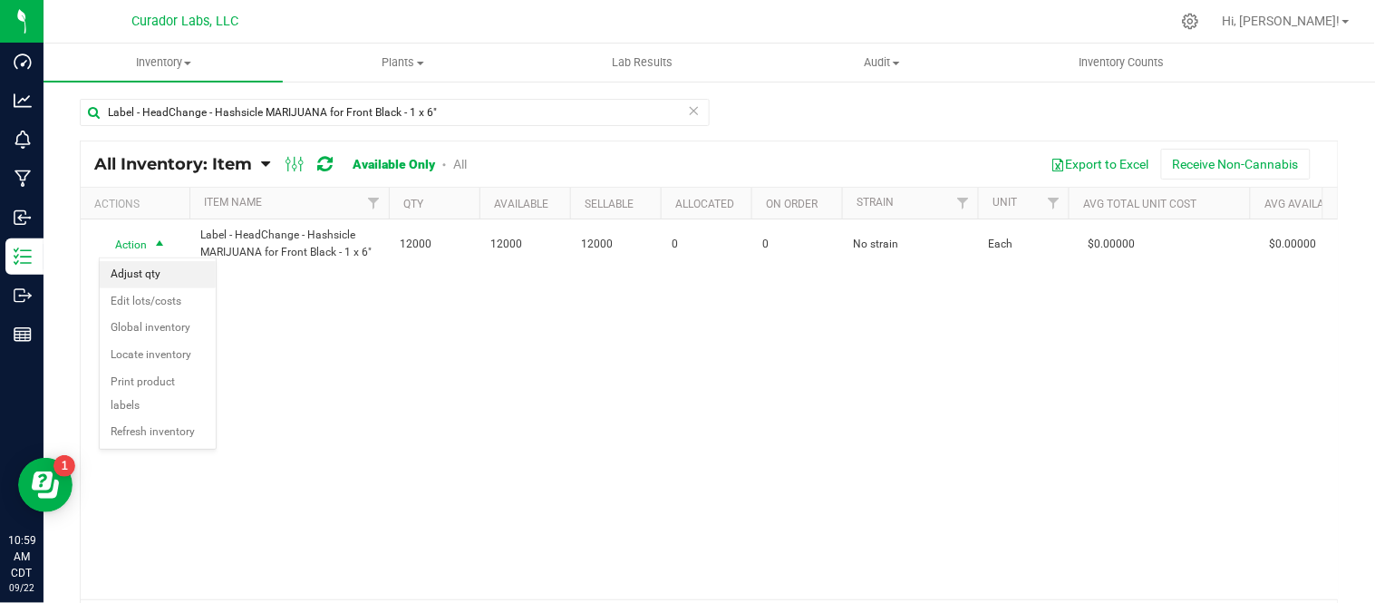
click at [134, 269] on li "Adjust qty" at bounding box center [158, 274] width 116 height 27
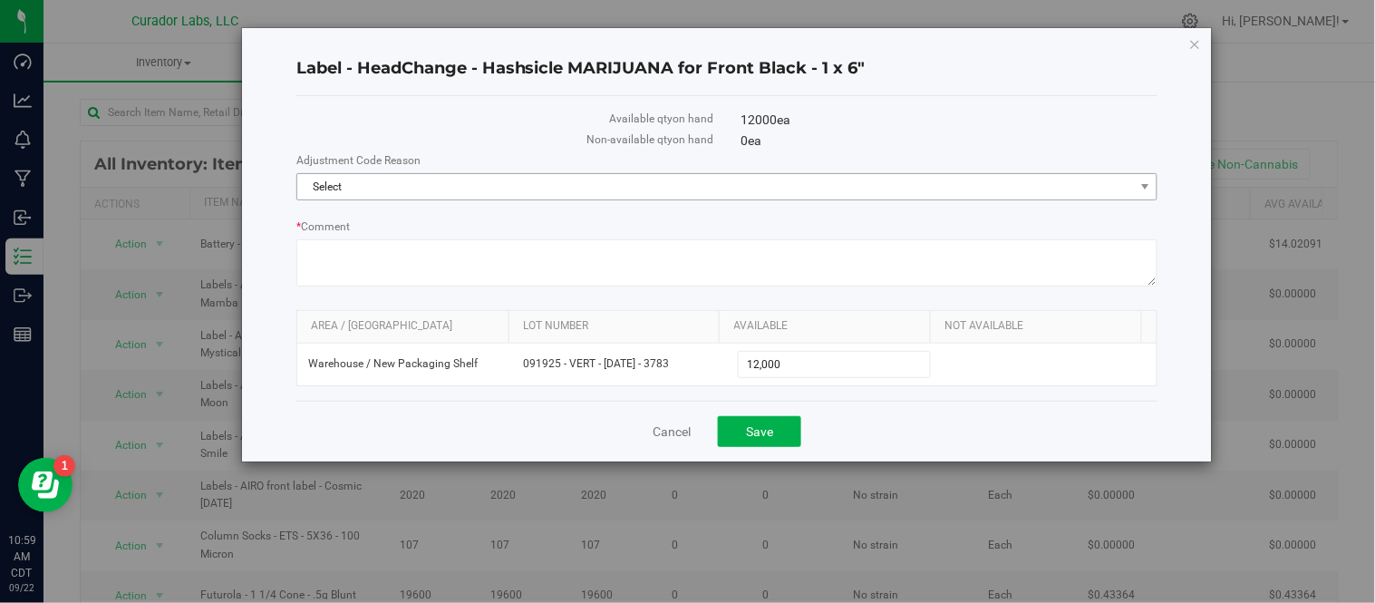
click at [704, 199] on span "Select" at bounding box center [726, 186] width 861 height 27
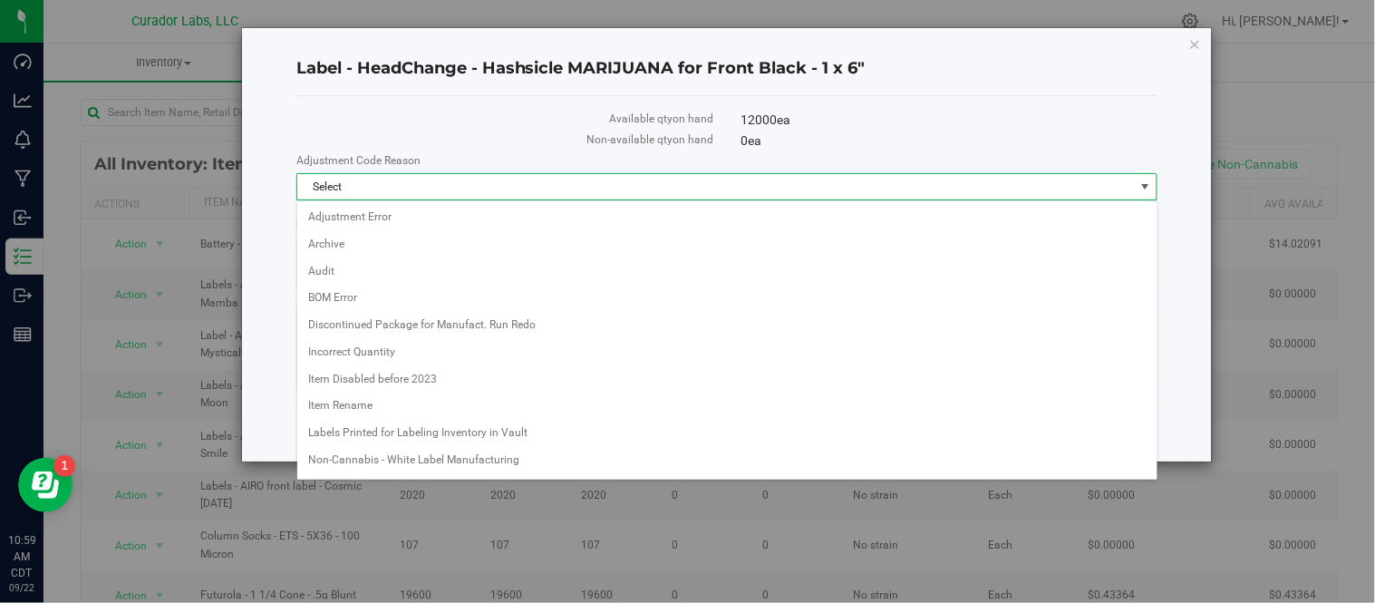
click at [705, 193] on span "Select" at bounding box center [715, 186] width 837 height 25
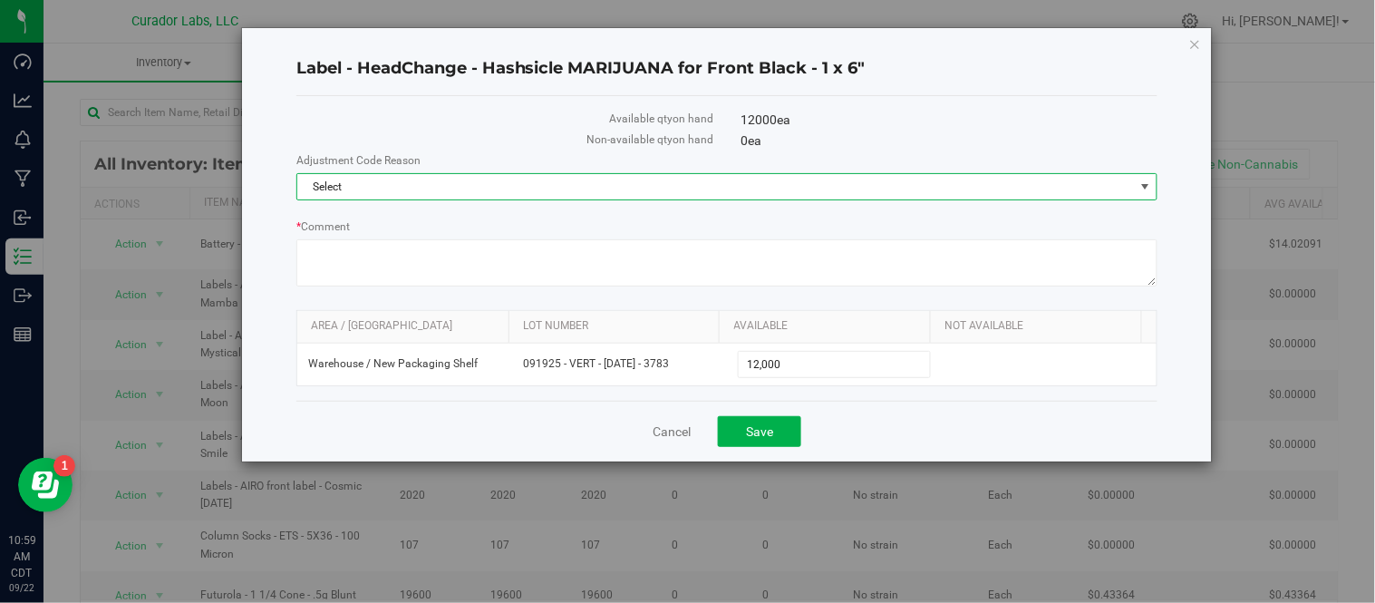
click at [705, 193] on span "Select" at bounding box center [715, 186] width 837 height 25
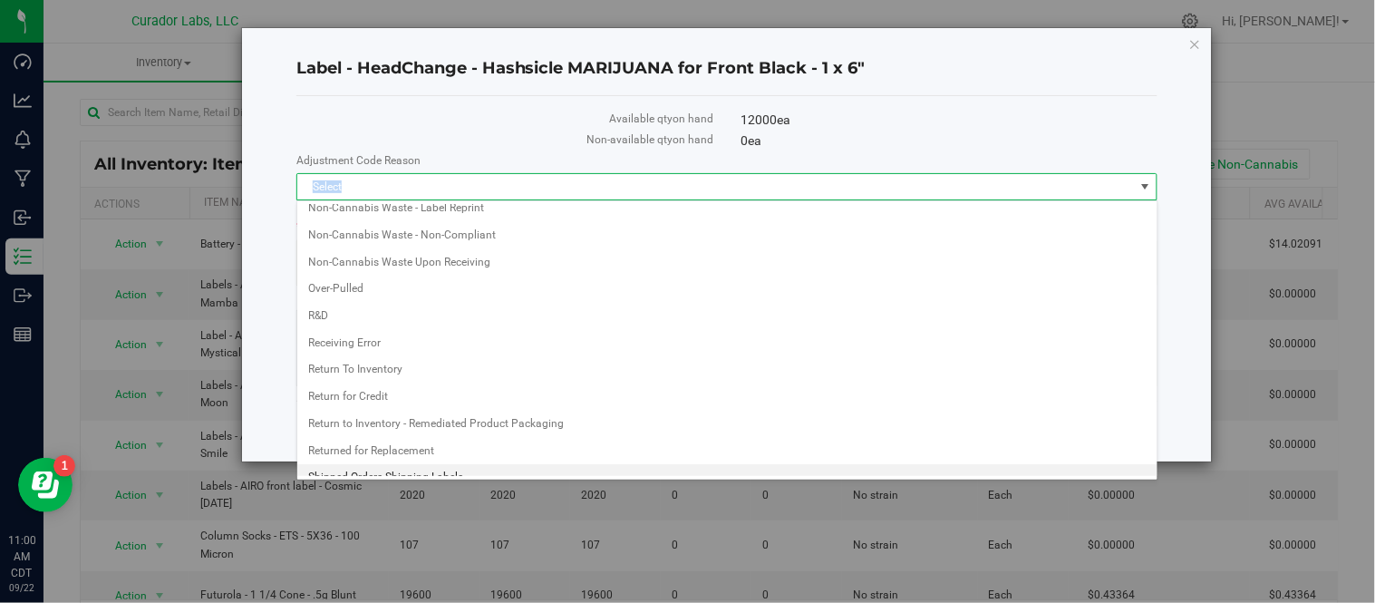
scroll to position [277, 0]
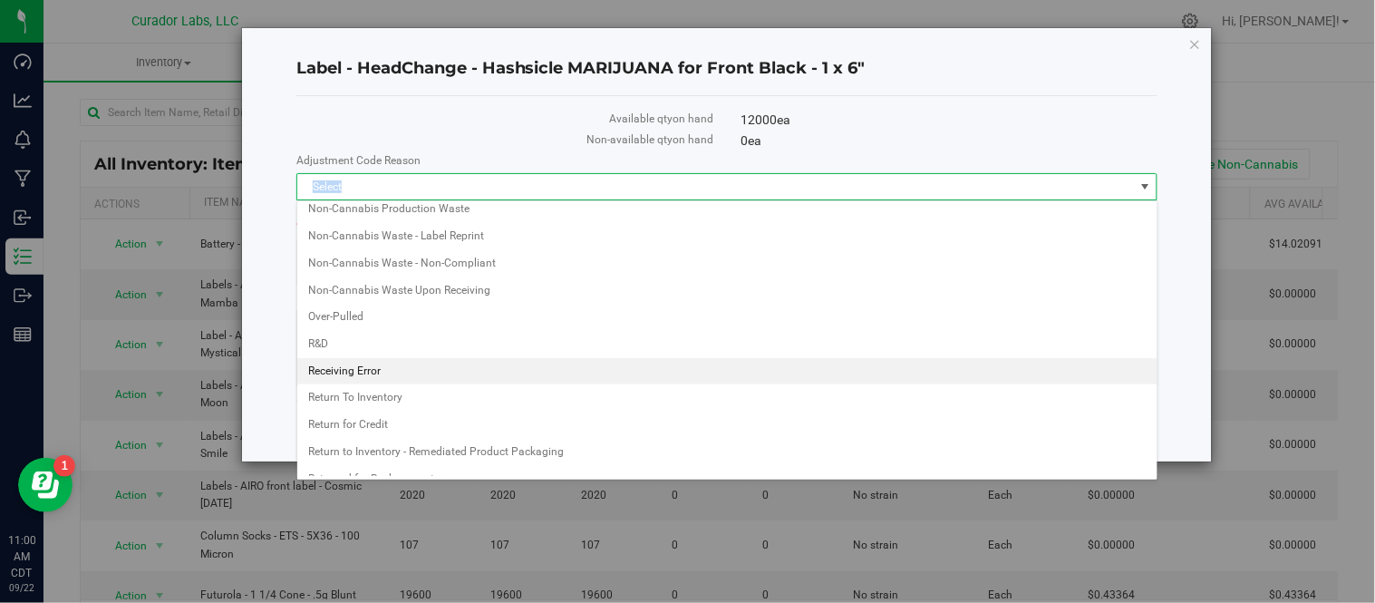
click at [396, 363] on li "Receiving Error" at bounding box center [727, 371] width 860 height 27
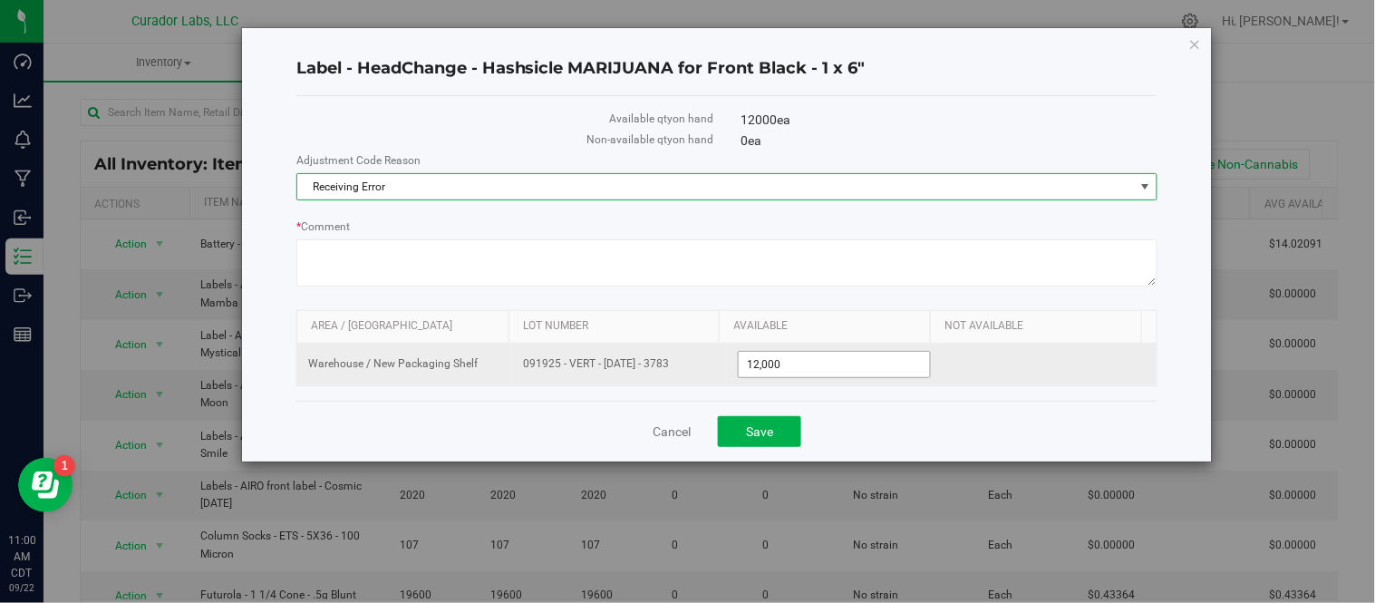
click at [821, 363] on span "12,000 12000" at bounding box center [834, 364] width 193 height 27
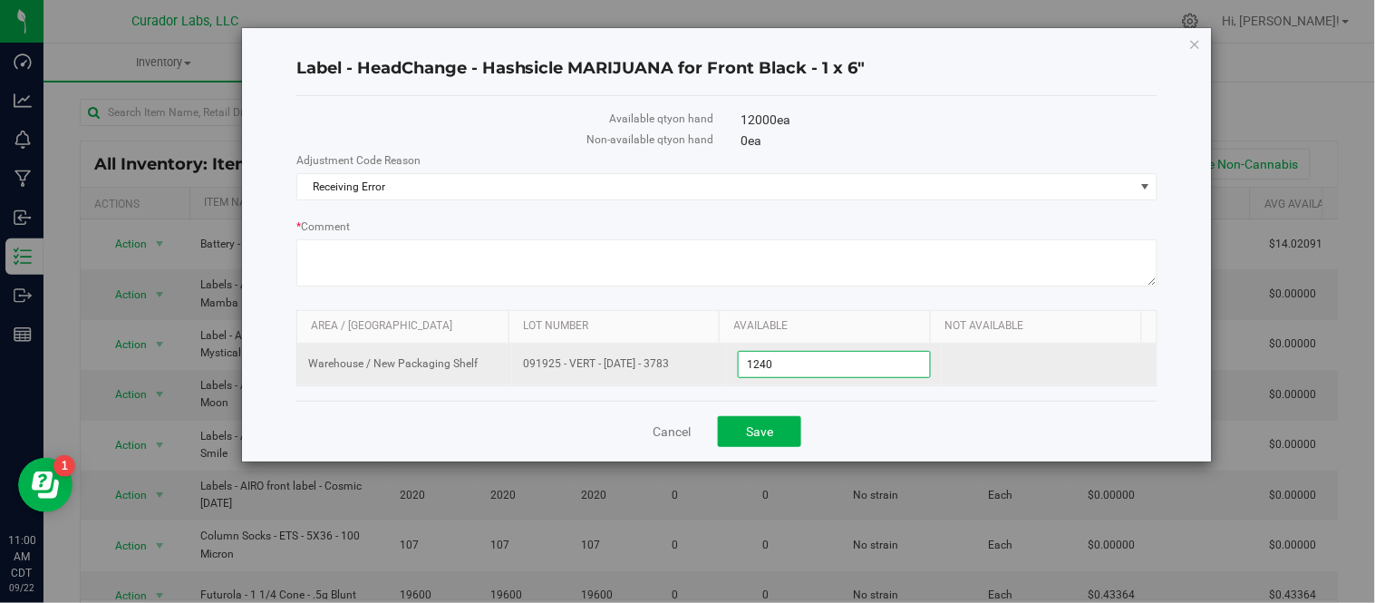
type input "12400"
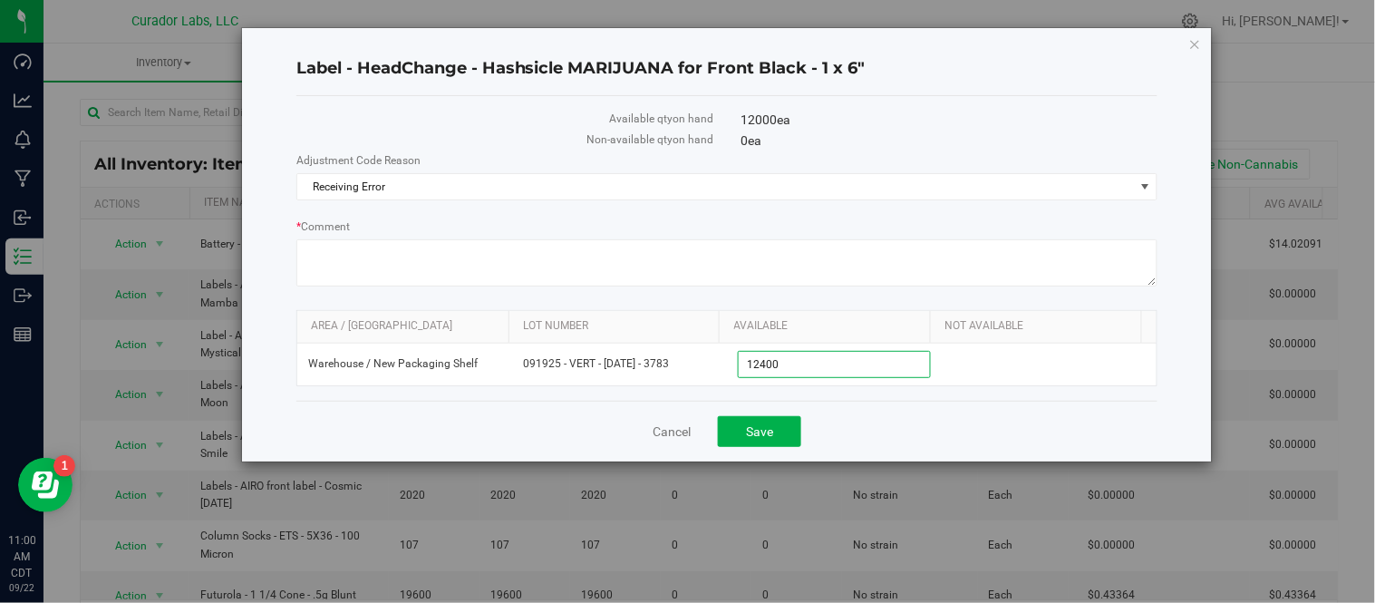
type input "12,400"
click at [865, 409] on div "Cancel Save" at bounding box center [726, 431] width 861 height 61
click at [773, 440] on button "Save" at bounding box center [759, 431] width 83 height 31
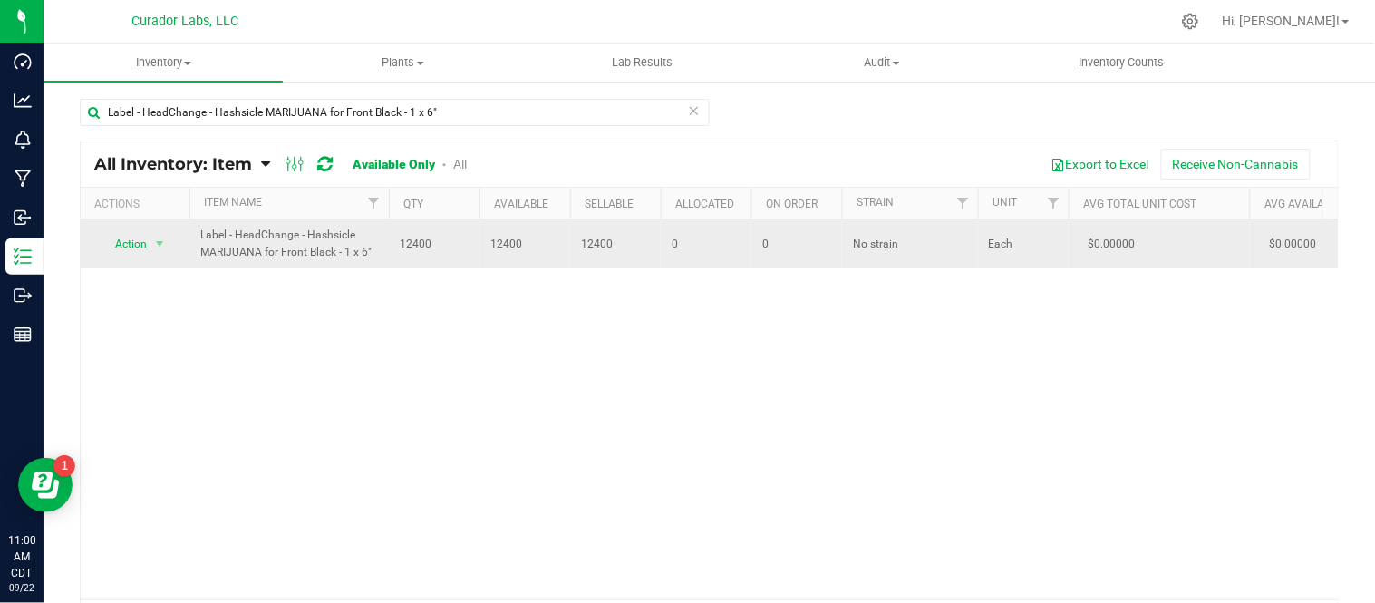
drag, startPoint x: 195, startPoint y: 236, endPoint x: 374, endPoint y: 260, distance: 181.1
click at [374, 260] on td "Label - HeadChange - Hashsicle MARIJUANA for Front Black - 1 x 6"" at bounding box center [288, 243] width 199 height 49
copy span "Label - HeadChange - Hashsicle MARIJUANA for Front Black - 1 x 6""
click at [168, 237] on span "select" at bounding box center [160, 243] width 23 height 25
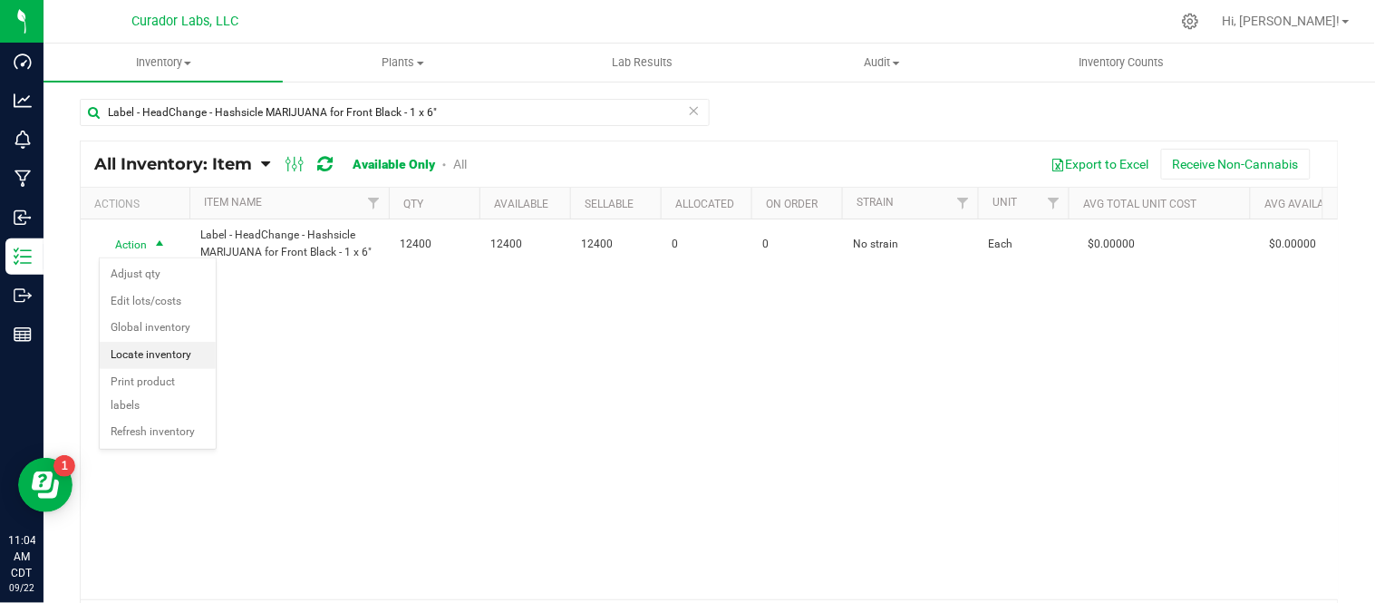
click at [197, 358] on li "Locate inventory" at bounding box center [158, 355] width 116 height 27
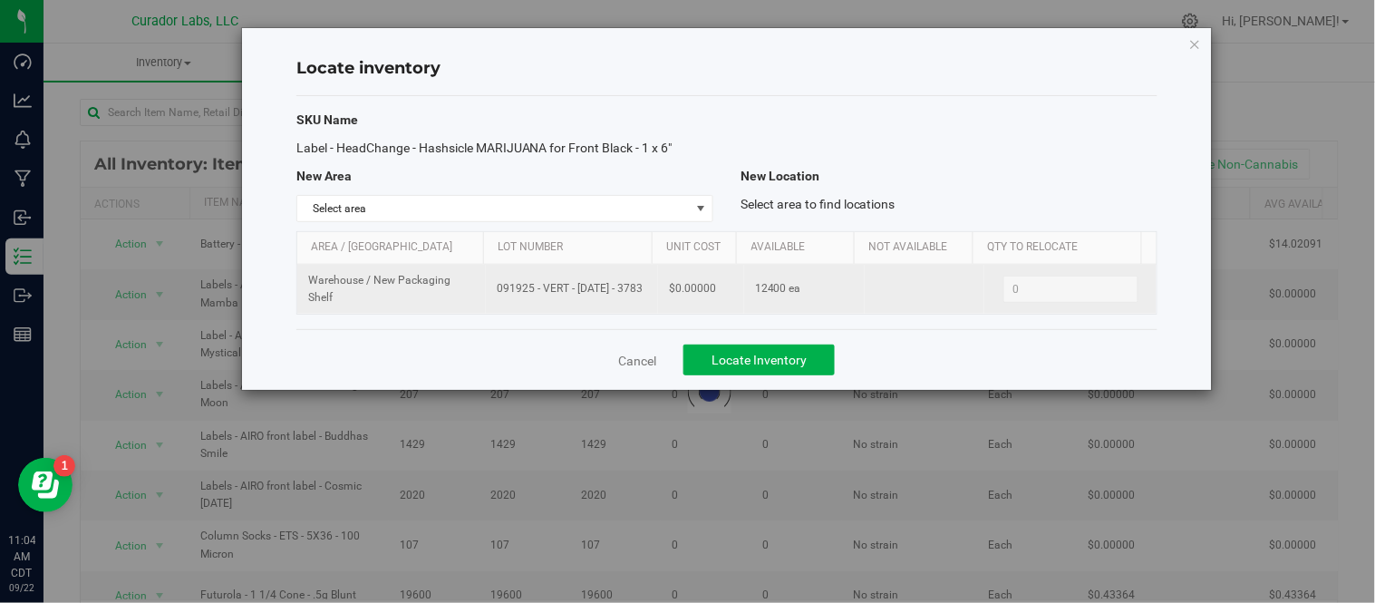
drag, startPoint x: 494, startPoint y: 290, endPoint x: 625, endPoint y: 299, distance: 131.7
click at [625, 299] on td "091925 - VERT - 1781 - 3783" at bounding box center [572, 289] width 172 height 49
copy span "091925 - VERT - 1781 - 3783"
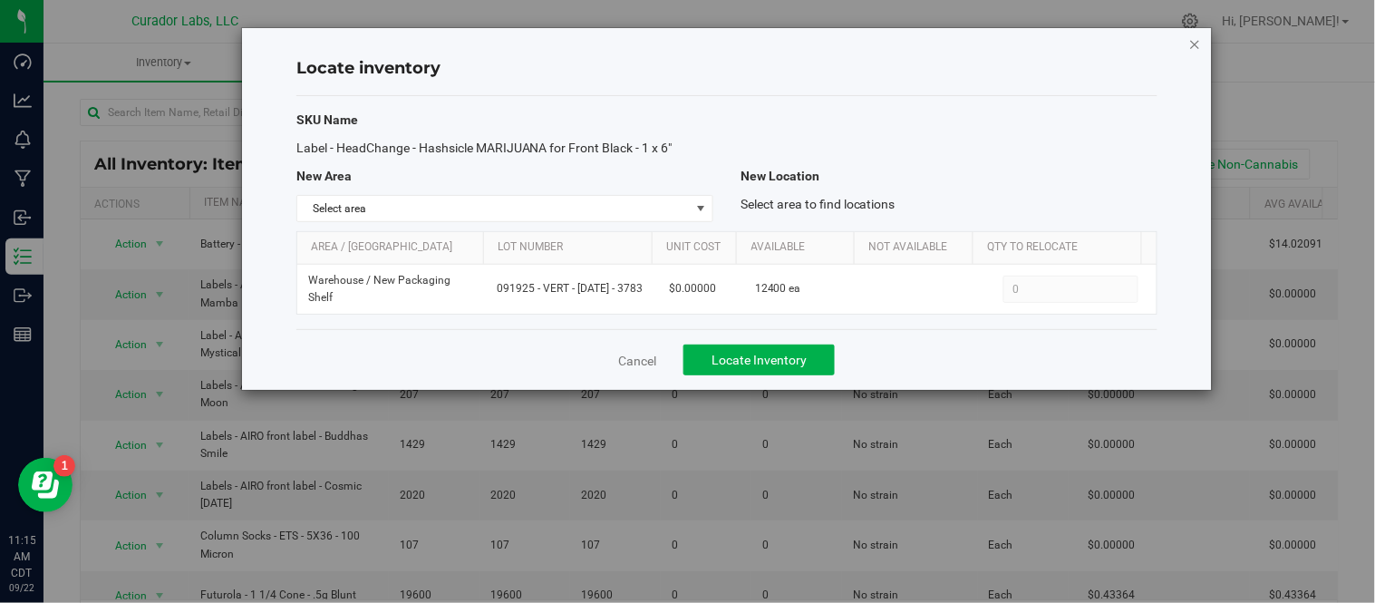
click at [1195, 44] on icon "button" at bounding box center [1195, 44] width 13 height 22
